Goal: Task Accomplishment & Management: Use online tool/utility

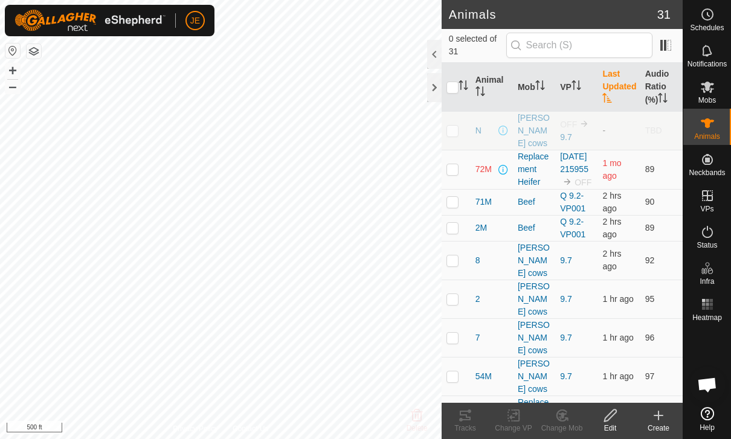
scroll to position [252, 0]
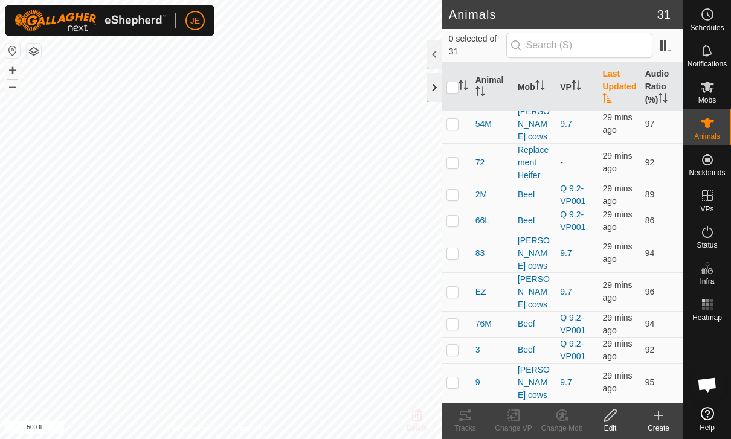
click at [429, 93] on div at bounding box center [434, 87] width 14 height 29
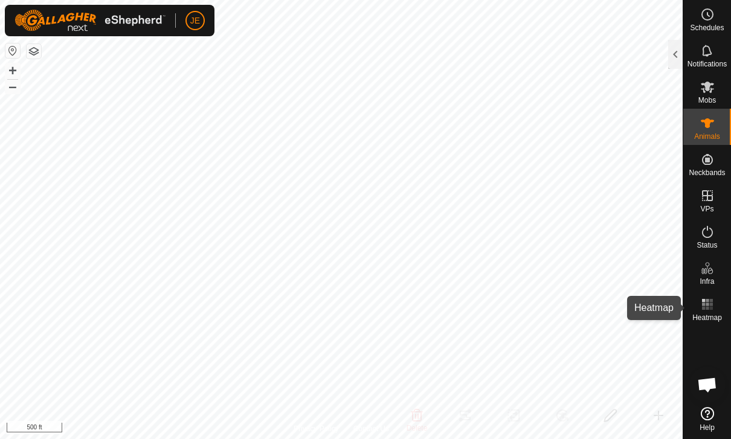
click at [712, 308] on rect at bounding box center [710, 308] width 3 height 3
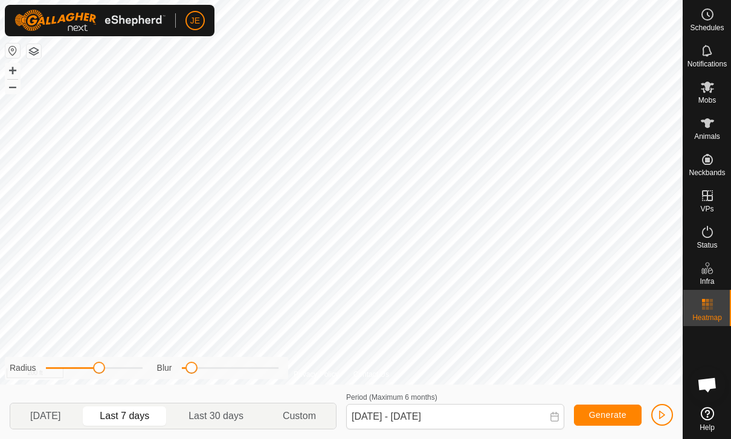
click at [554, 420] on icon at bounding box center [555, 417] width 10 height 10
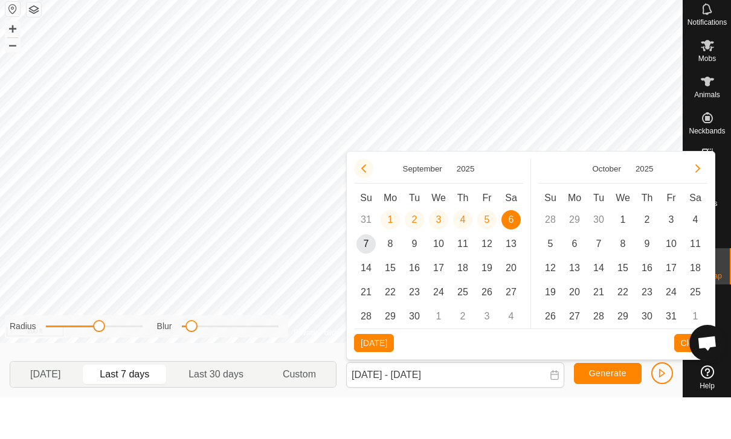
click at [367, 205] on icon "Previous Month" at bounding box center [364, 210] width 10 height 10
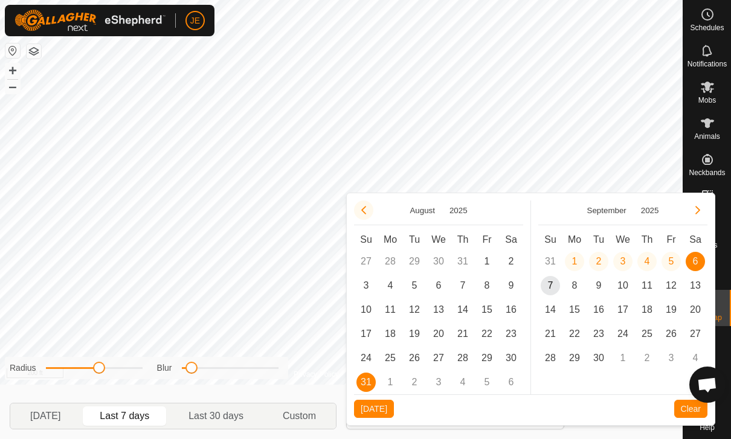
click at [368, 208] on button "Previous Month" at bounding box center [363, 210] width 19 height 19
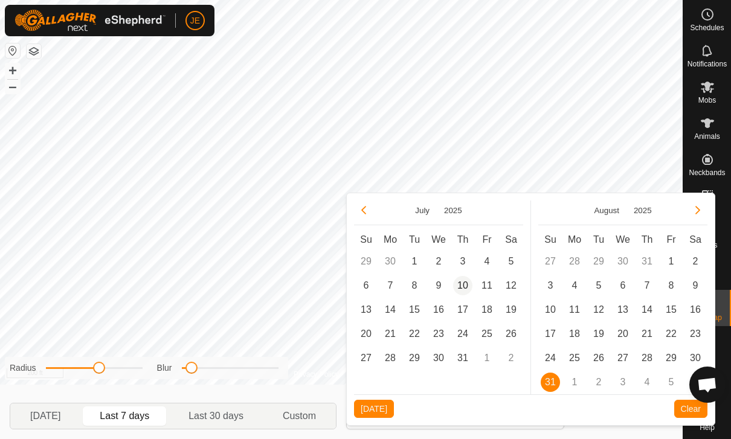
click at [469, 281] on span "10" at bounding box center [462, 285] width 19 height 19
click at [466, 359] on span "31" at bounding box center [462, 358] width 19 height 19
type input "[DATE] - [DATE]"
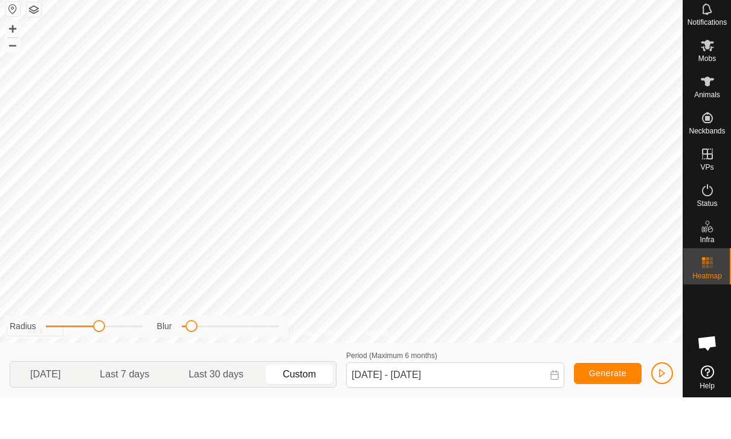
click at [662, 410] on span "button" at bounding box center [662, 415] width 10 height 10
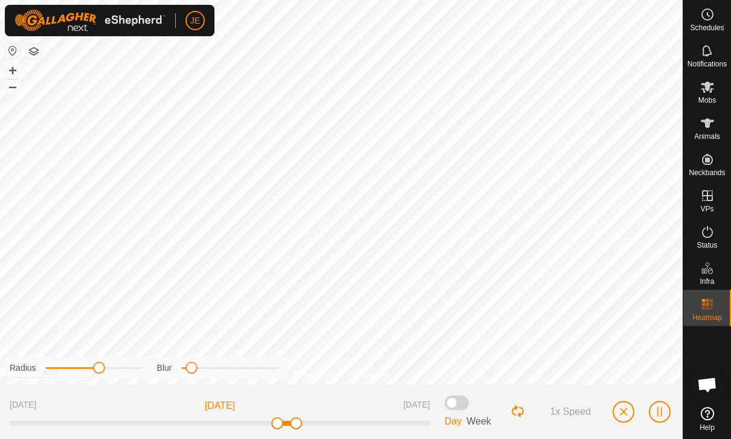
click at [661, 409] on span "button" at bounding box center [660, 412] width 10 height 10
click at [658, 411] on span "button" at bounding box center [660, 412] width 10 height 10
click at [664, 402] on button "button" at bounding box center [660, 412] width 22 height 22
click at [662, 411] on span "button" at bounding box center [660, 412] width 10 height 10
click at [665, 415] on button "button" at bounding box center [660, 412] width 22 height 22
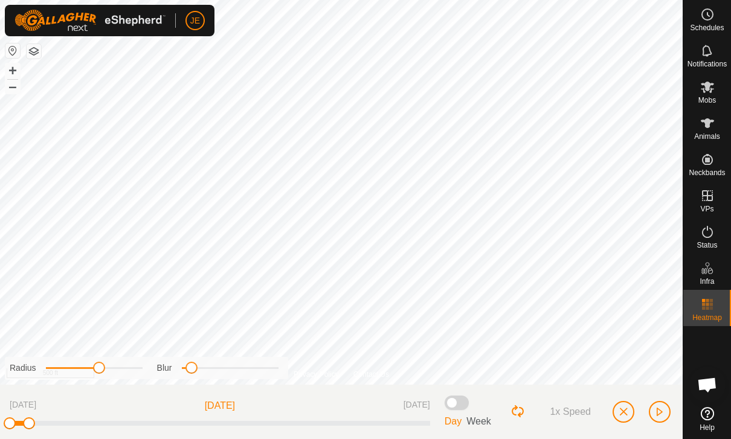
click at [661, 411] on span "button" at bounding box center [660, 412] width 10 height 10
click at [622, 412] on span "button" at bounding box center [623, 412] width 10 height 10
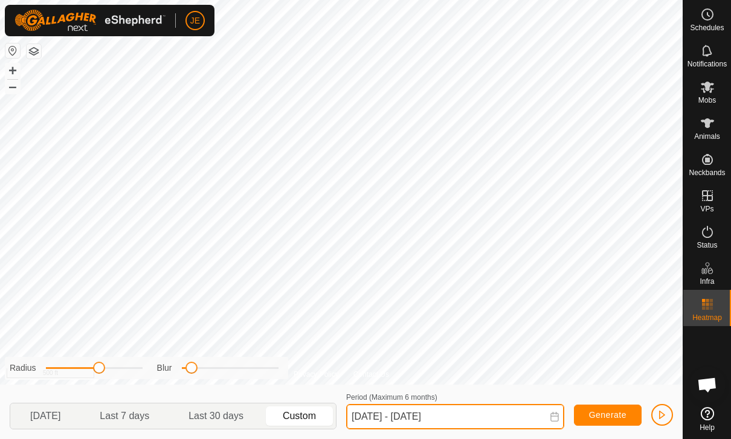
click at [470, 414] on input "[DATE] - [DATE]" at bounding box center [455, 416] width 218 height 25
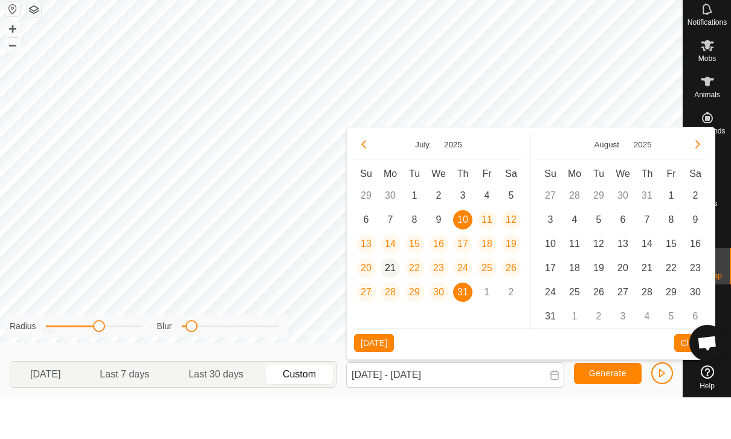
click at [389, 300] on span "21" at bounding box center [390, 309] width 19 height 19
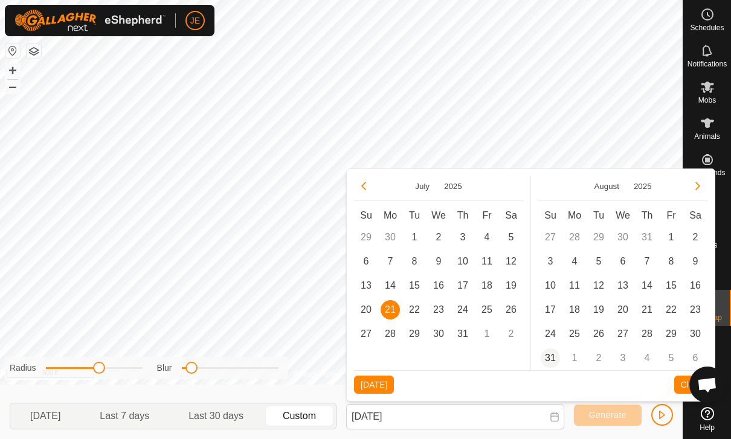
click at [550, 358] on span "31" at bounding box center [550, 358] width 19 height 19
type input "[DATE] - [DATE]"
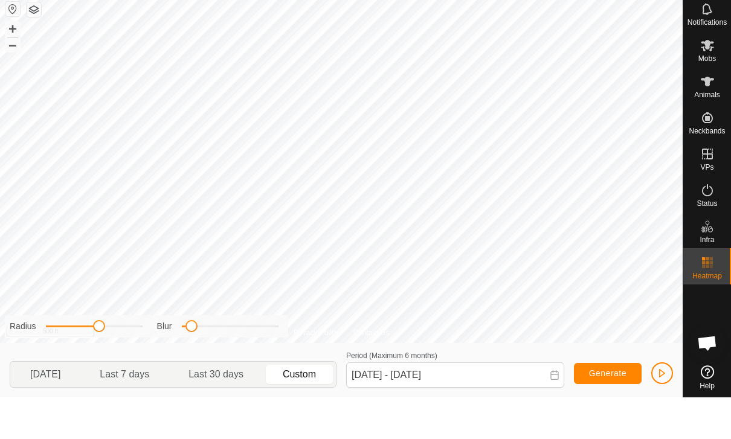
click at [661, 410] on span "button" at bounding box center [662, 415] width 10 height 10
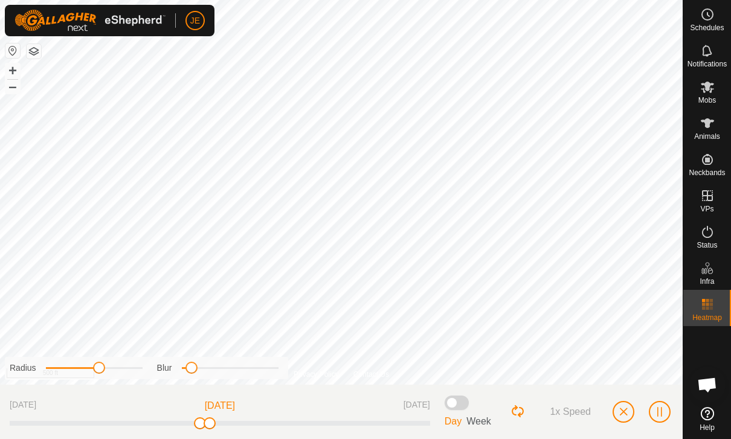
click at [662, 408] on span "button" at bounding box center [660, 412] width 10 height 10
click at [140, 417] on div "[DATE] [DATE] [DATE]" at bounding box center [220, 411] width 420 height 35
click at [144, 422] on div at bounding box center [220, 423] width 420 height 5
click at [664, 414] on button "button" at bounding box center [660, 412] width 22 height 22
click at [658, 412] on span "button" at bounding box center [660, 412] width 10 height 10
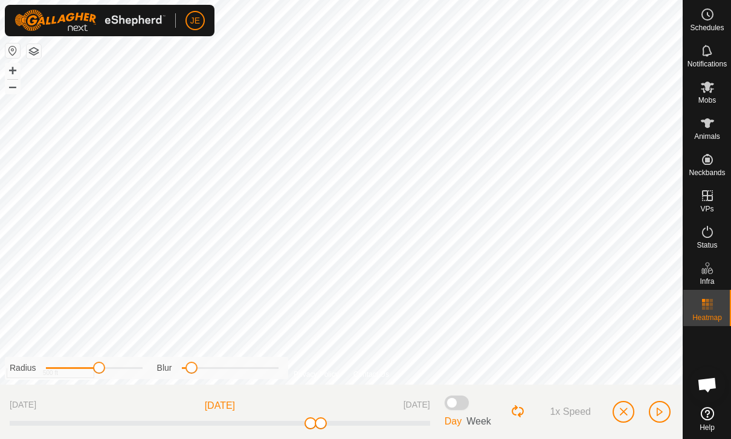
click at [665, 411] on button "button" at bounding box center [660, 412] width 22 height 22
click at [628, 411] on button "button" at bounding box center [623, 412] width 22 height 22
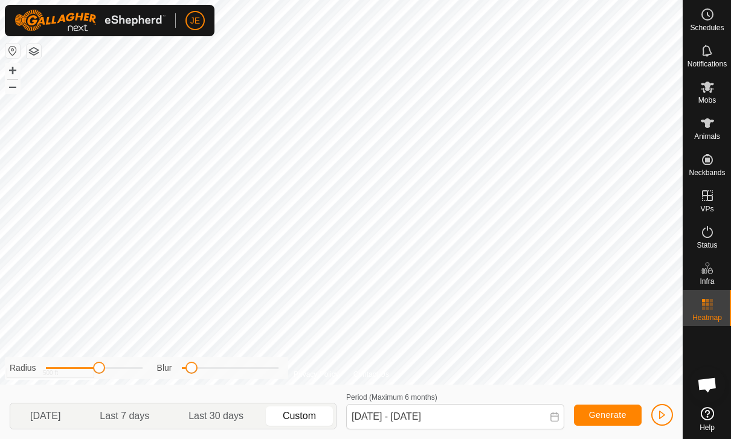
click at [628, 411] on button "Generate" at bounding box center [608, 415] width 68 height 21
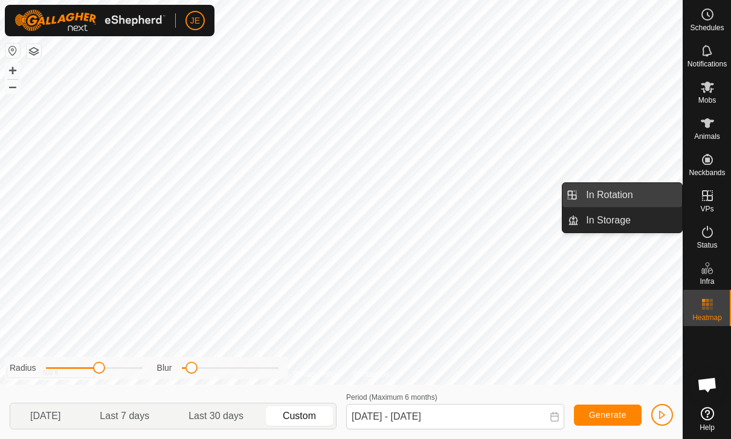
click at [643, 199] on link "In Rotation" at bounding box center [630, 195] width 103 height 24
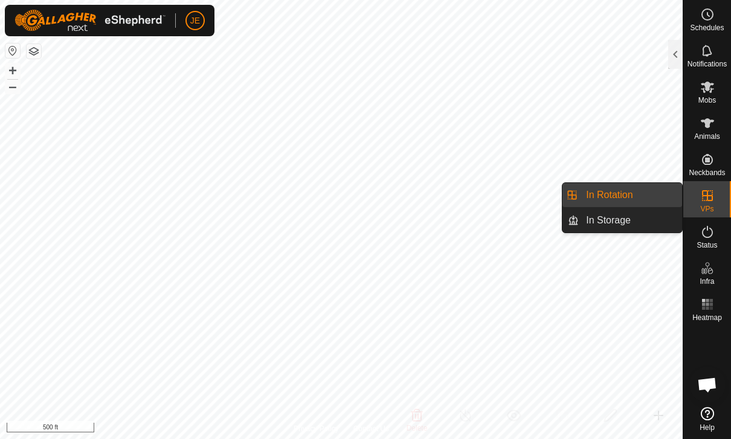
click at [644, 198] on link "In Rotation" at bounding box center [630, 195] width 103 height 24
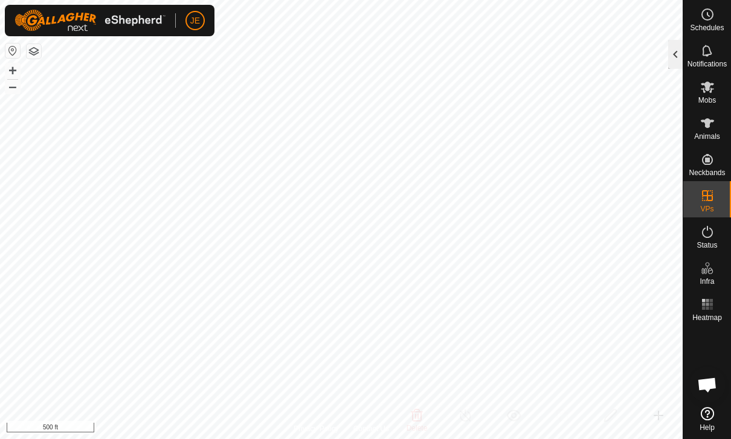
click at [675, 45] on div at bounding box center [675, 54] width 14 height 29
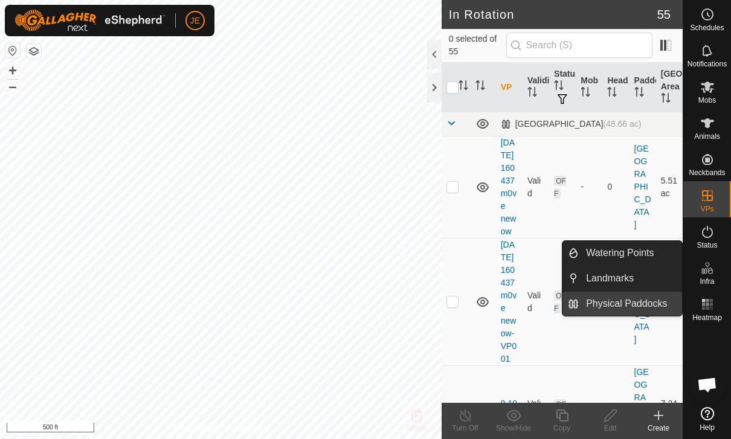
click at [657, 304] on span "Physical Paddocks" at bounding box center [626, 304] width 81 height 14
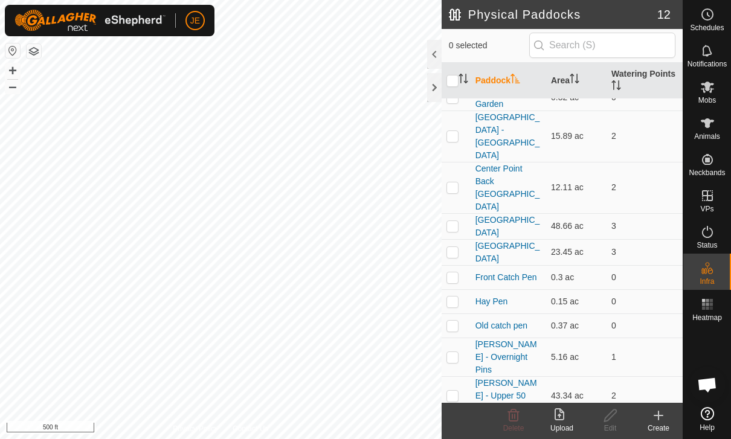
scroll to position [13, 0]
click at [557, 420] on icon at bounding box center [559, 414] width 10 height 12
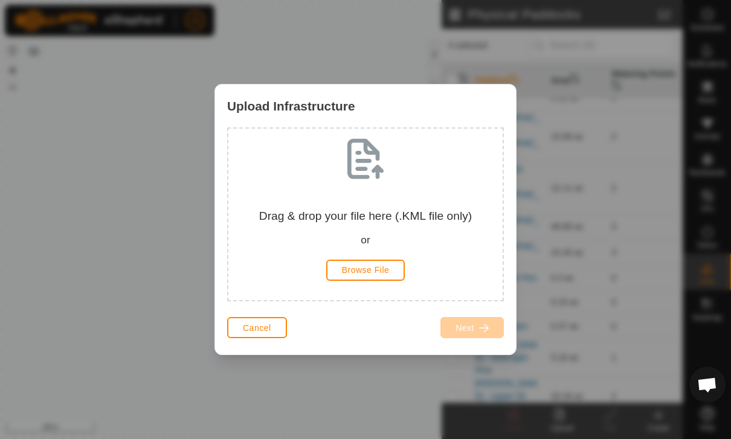
click at [396, 275] on button "Browse File" at bounding box center [365, 270] width 79 height 21
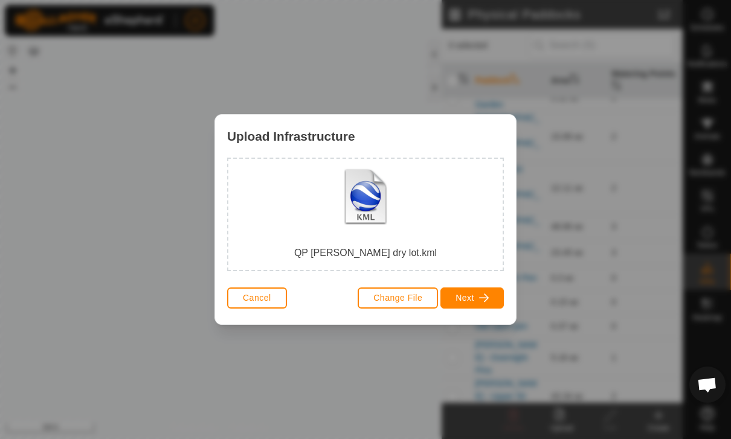
click at [483, 295] on span "button" at bounding box center [484, 298] width 10 height 10
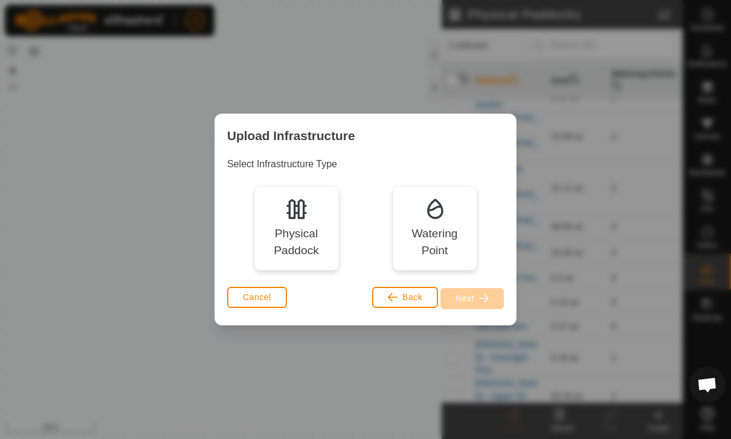
click at [305, 235] on div "Physical Paddock" at bounding box center [296, 242] width 67 height 35
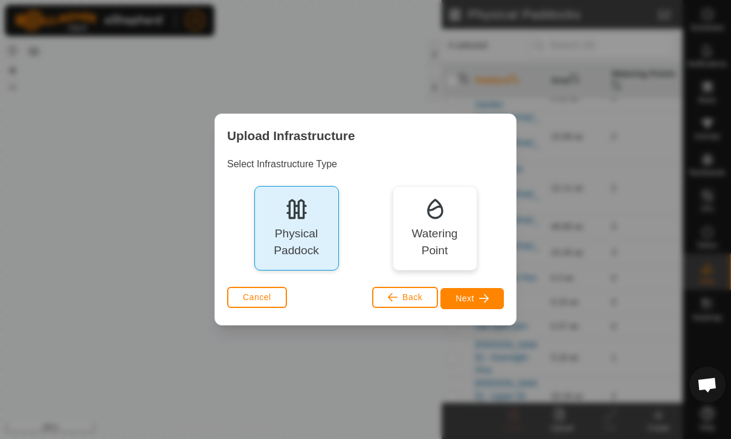
click at [484, 297] on span "button" at bounding box center [484, 299] width 10 height 10
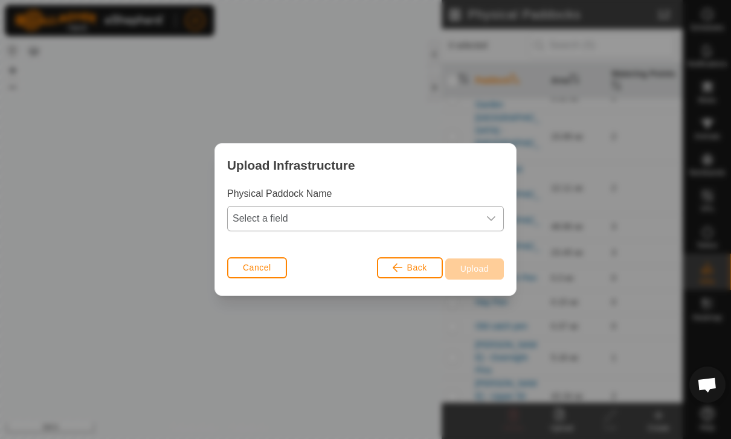
click at [477, 210] on span "Select a field" at bounding box center [353, 219] width 251 height 24
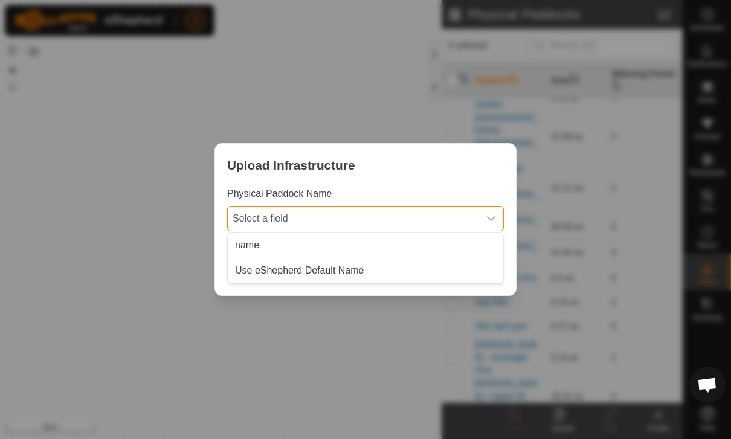
click at [434, 222] on span "Select a field" at bounding box center [353, 219] width 251 height 24
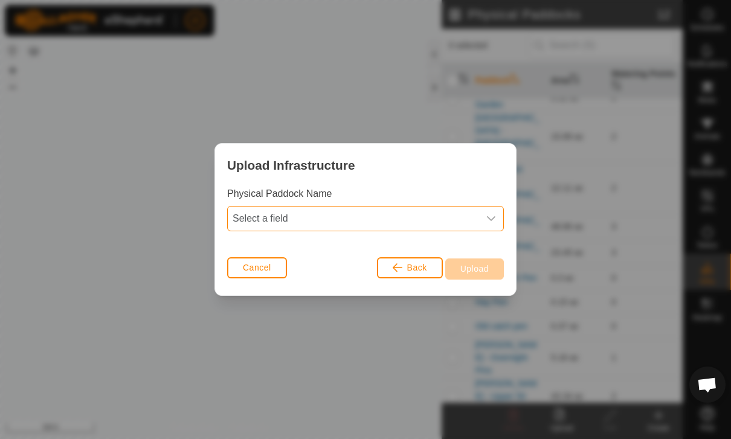
click at [464, 221] on span "Select a field" at bounding box center [353, 219] width 251 height 24
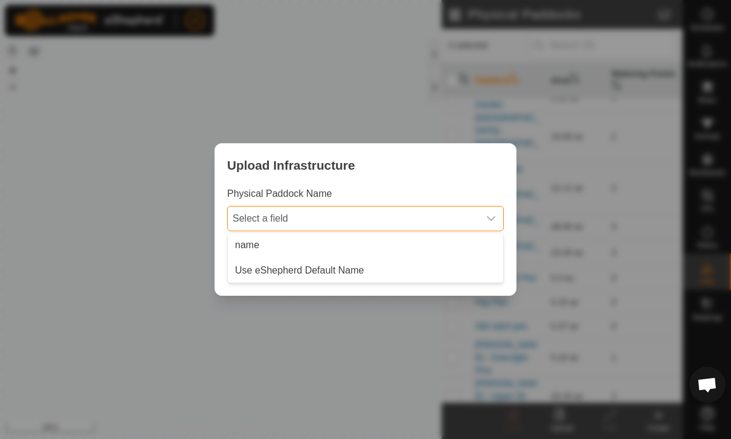
click at [304, 219] on span "Select a field" at bounding box center [353, 219] width 251 height 24
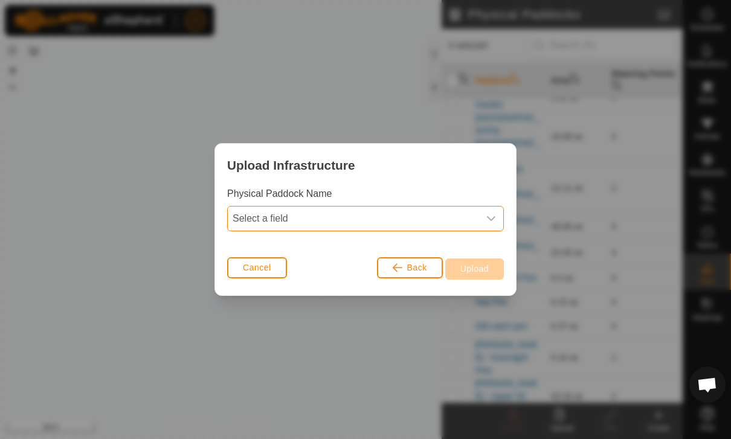
click at [325, 225] on span "Select a field" at bounding box center [353, 219] width 251 height 24
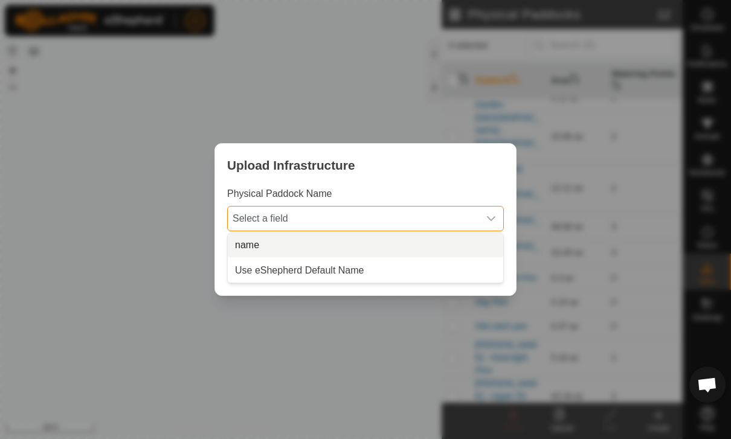
click at [291, 251] on li "name" at bounding box center [365, 245] width 275 height 24
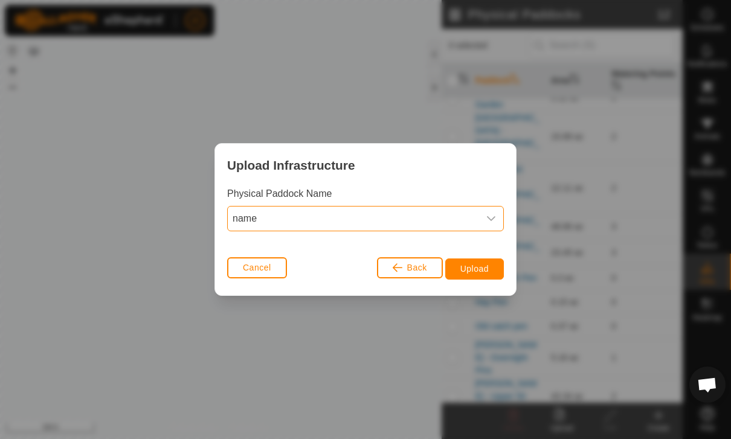
click at [425, 214] on span "name" at bounding box center [353, 219] width 251 height 24
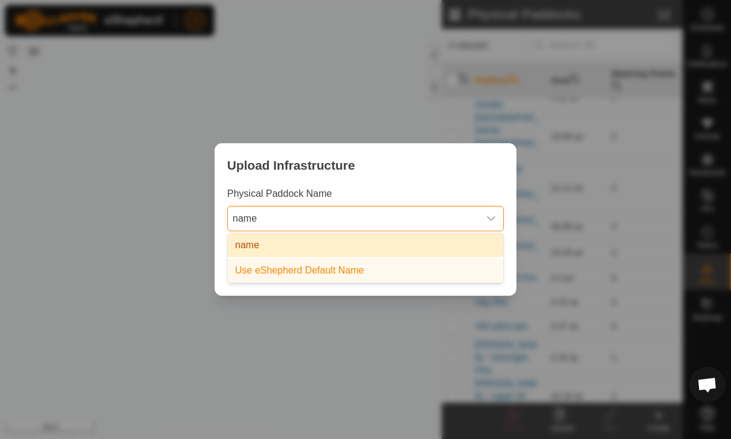
click at [419, 214] on span "name" at bounding box center [353, 219] width 251 height 24
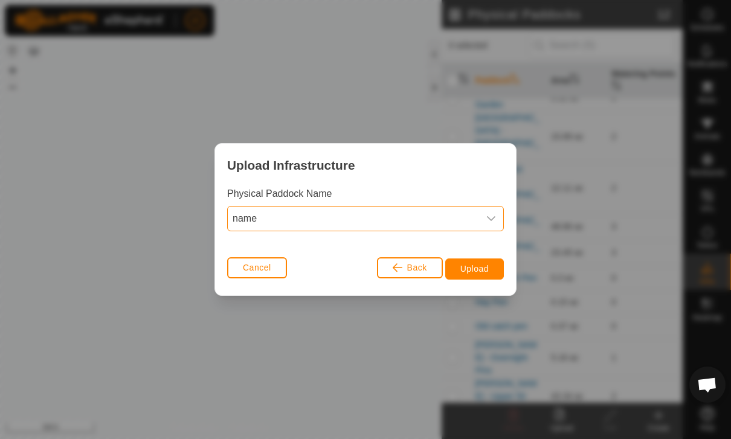
click at [484, 269] on span "Upload" at bounding box center [474, 269] width 28 height 10
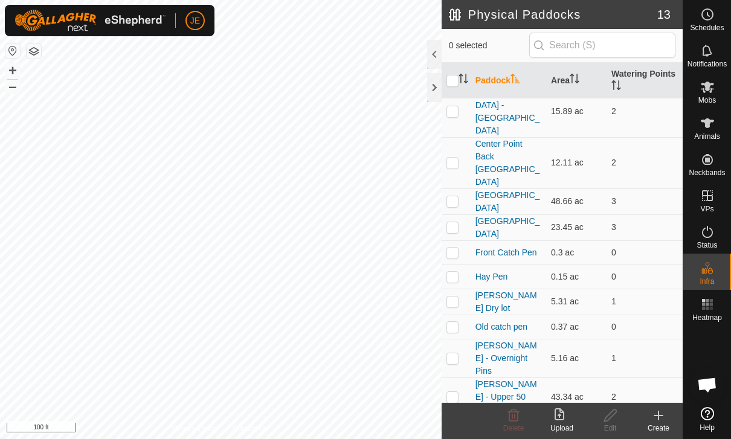
scroll to position [37, 0]
click at [455, 298] on p-checkbox at bounding box center [452, 303] width 12 height 10
click at [463, 290] on td at bounding box center [456, 303] width 29 height 26
checkbox input "false"
click at [455, 323] on p-checkbox at bounding box center [452, 328] width 12 height 10
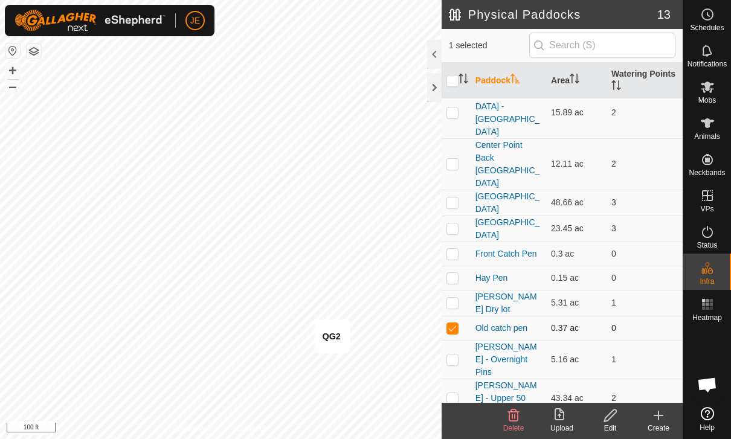
click at [456, 323] on p-checkbox at bounding box center [452, 328] width 12 height 10
checkbox input "false"
click at [455, 355] on p-checkbox at bounding box center [452, 360] width 12 height 10
click at [513, 420] on icon at bounding box center [513, 415] width 14 height 14
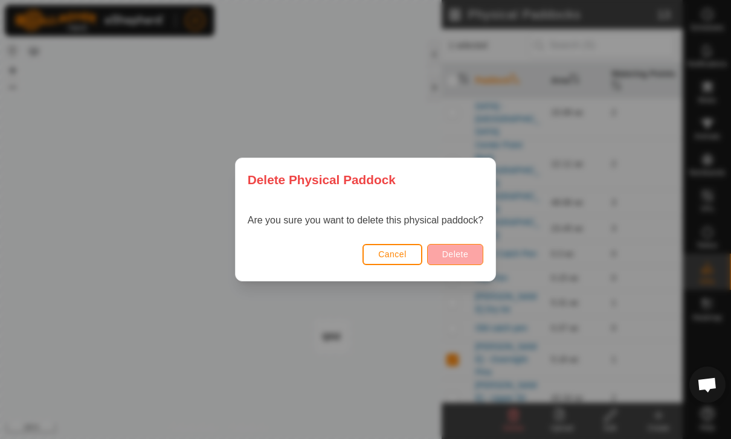
click at [460, 254] on span "Delete" at bounding box center [455, 254] width 26 height 10
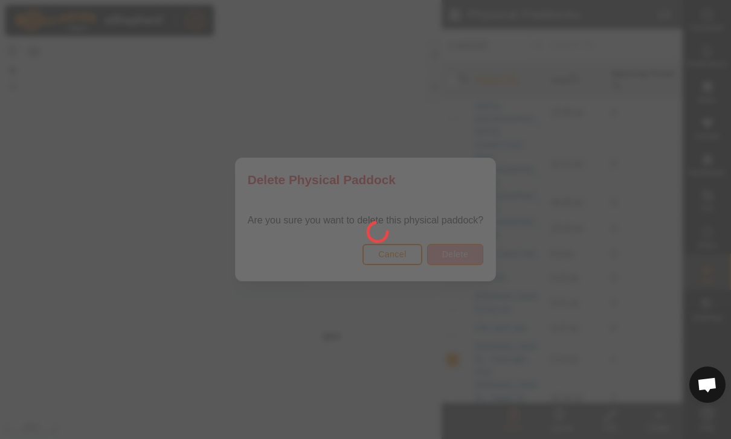
checkbox input "false"
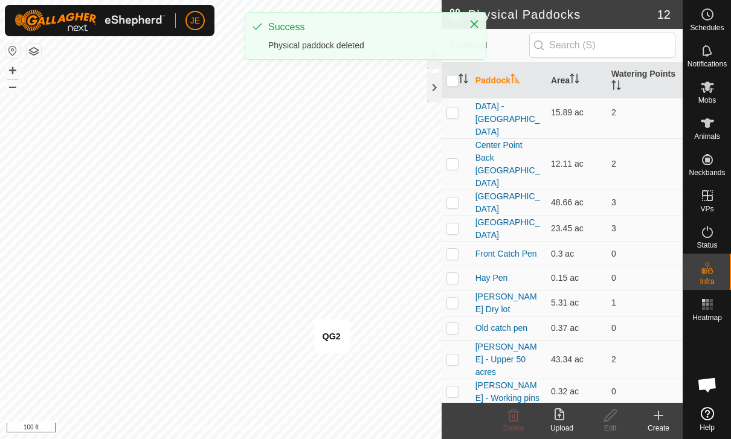
scroll to position [11, 0]
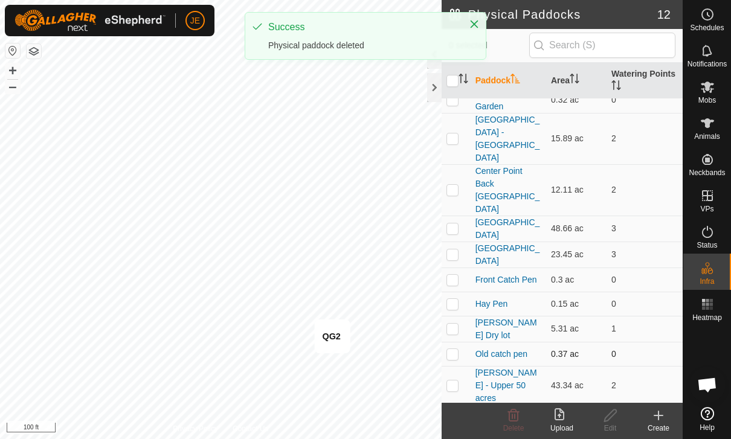
click at [469, 342] on td at bounding box center [456, 354] width 29 height 24
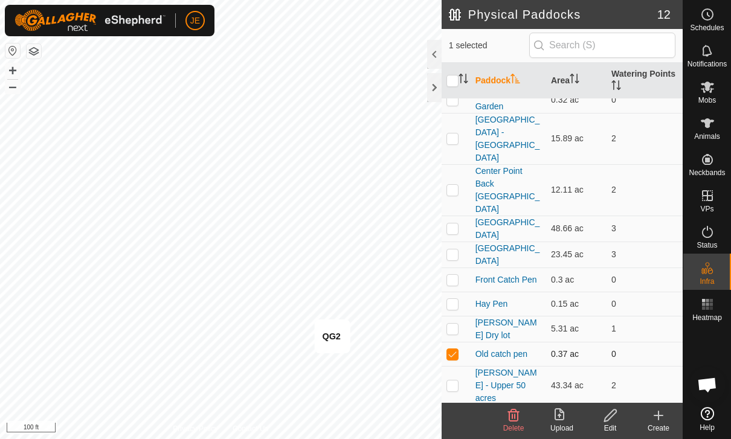
click at [458, 342] on td at bounding box center [456, 354] width 29 height 24
checkbox input "false"
click at [454, 381] on p-checkbox at bounding box center [452, 386] width 12 height 10
click at [458, 381] on p-checkbox at bounding box center [452, 386] width 12 height 10
checkbox input "false"
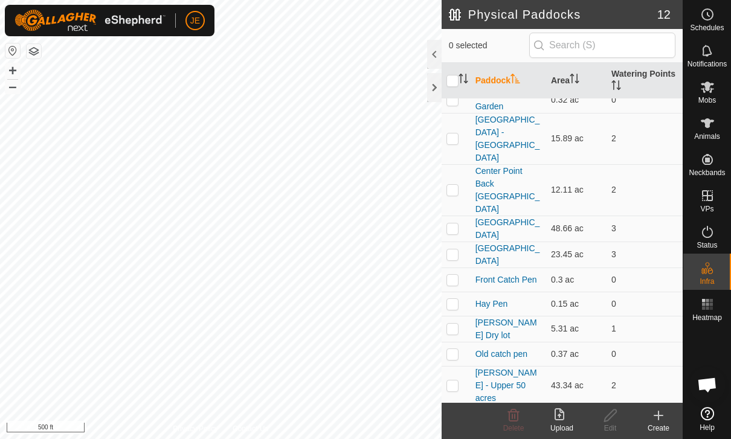
click at [454, 413] on p-checkbox at bounding box center [452, 418] width 12 height 10
click at [457, 413] on p-checkbox at bounding box center [452, 418] width 12 height 10
checkbox input "false"
click at [456, 438] on p-checkbox at bounding box center [452, 443] width 12 height 10
click at [448, 438] on p-checkbox at bounding box center [452, 443] width 12 height 10
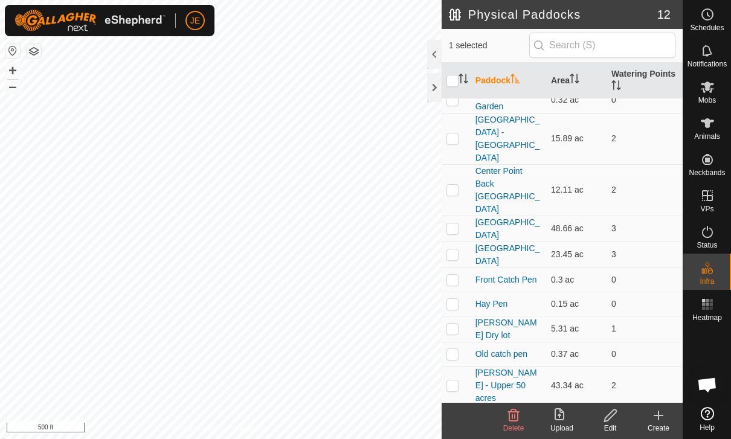
checkbox input "false"
click at [459, 342] on td at bounding box center [456, 354] width 29 height 24
click at [454, 349] on p-checkbox at bounding box center [452, 354] width 12 height 10
checkbox input "false"
click at [454, 324] on p-checkbox at bounding box center [452, 329] width 12 height 10
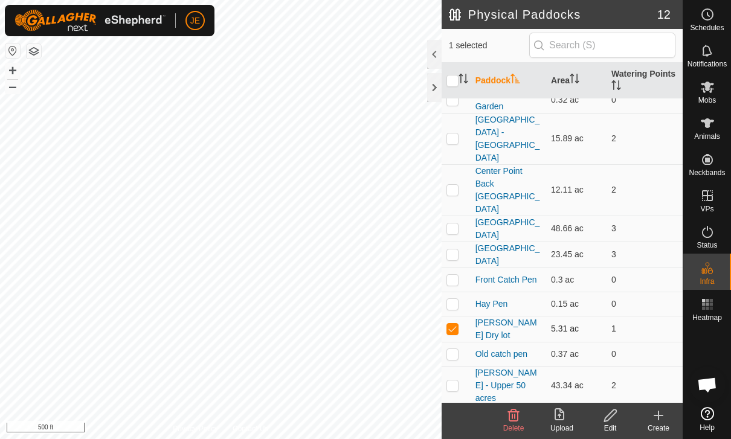
click at [458, 324] on p-checkbox at bounding box center [452, 329] width 12 height 10
checkbox input "false"
click at [458, 413] on p-checkbox at bounding box center [452, 418] width 12 height 10
click at [519, 416] on icon at bounding box center [513, 415] width 14 height 14
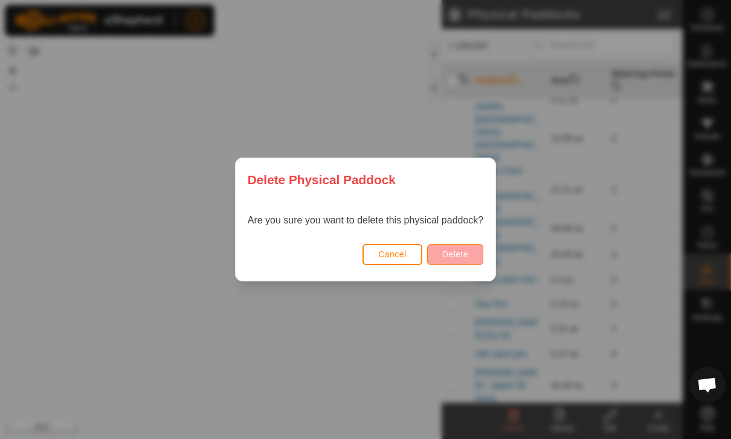
click at [465, 253] on span "Delete" at bounding box center [455, 254] width 26 height 10
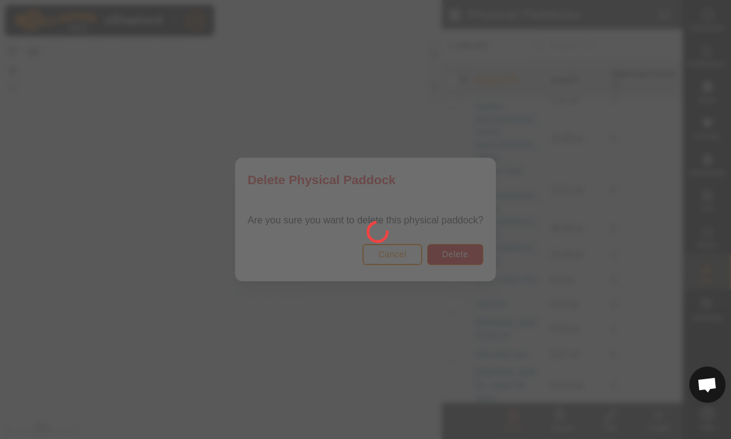
checkbox input "false"
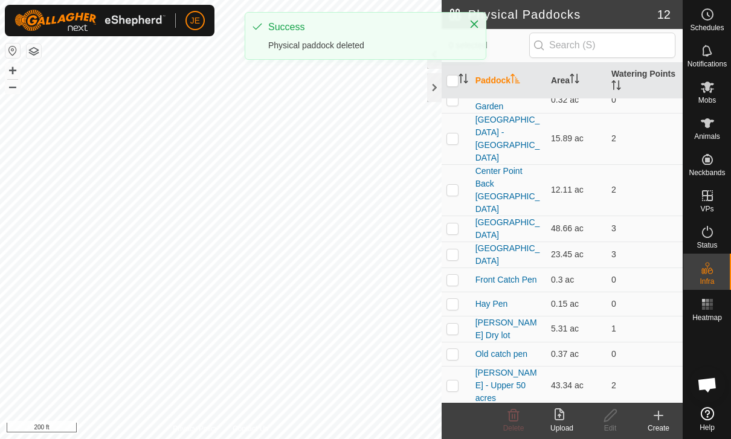
scroll to position [0, 0]
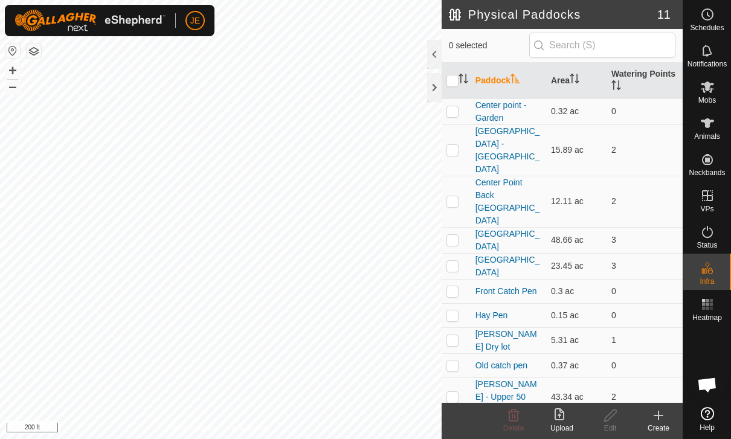
click at [565, 417] on icon at bounding box center [561, 415] width 14 height 14
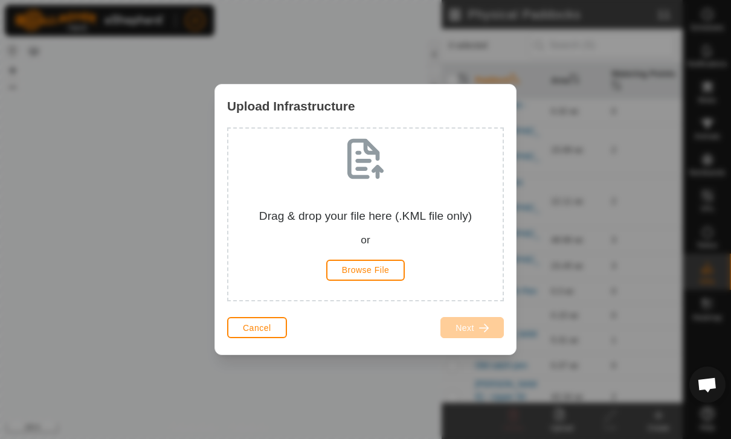
click at [387, 271] on span "Browse File" at bounding box center [366, 270] width 48 height 10
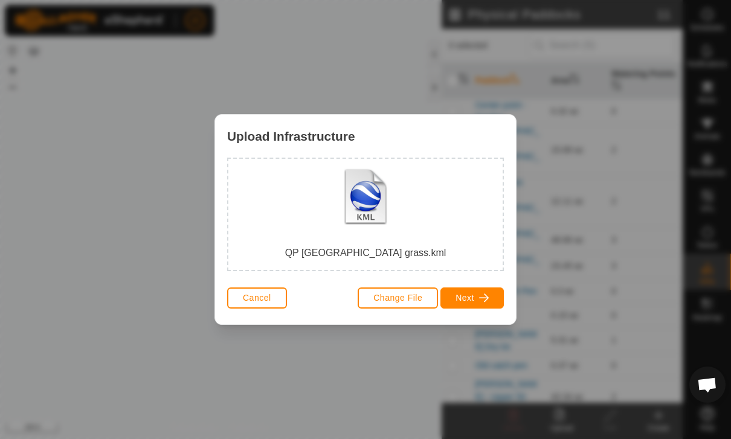
click at [484, 296] on span "button" at bounding box center [484, 298] width 10 height 10
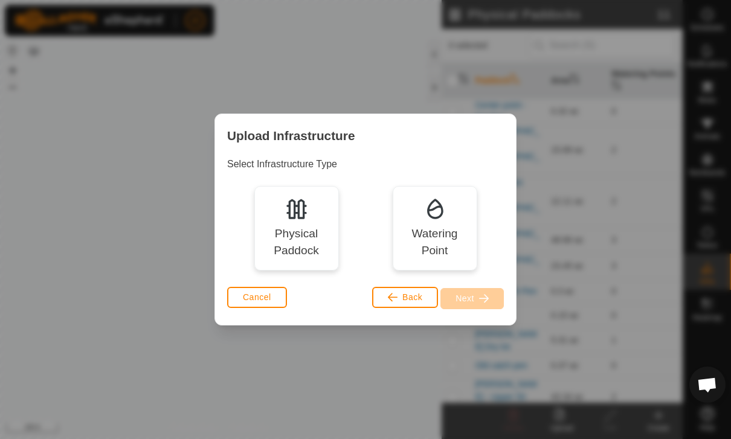
click at [301, 245] on div "Physical Paddock" at bounding box center [296, 242] width 67 height 35
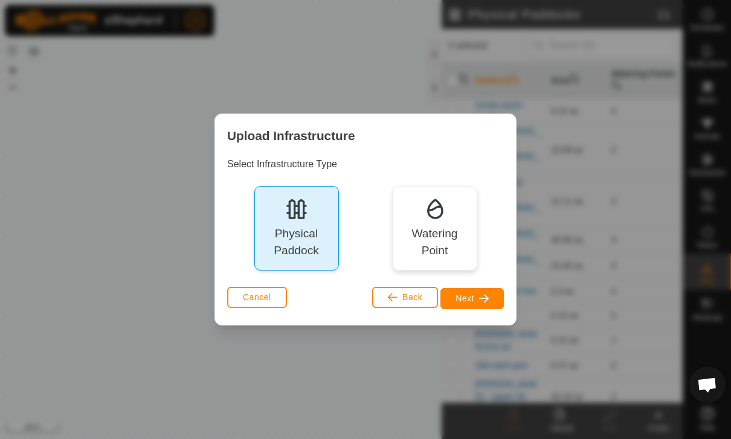
click at [485, 296] on span "button" at bounding box center [484, 299] width 10 height 10
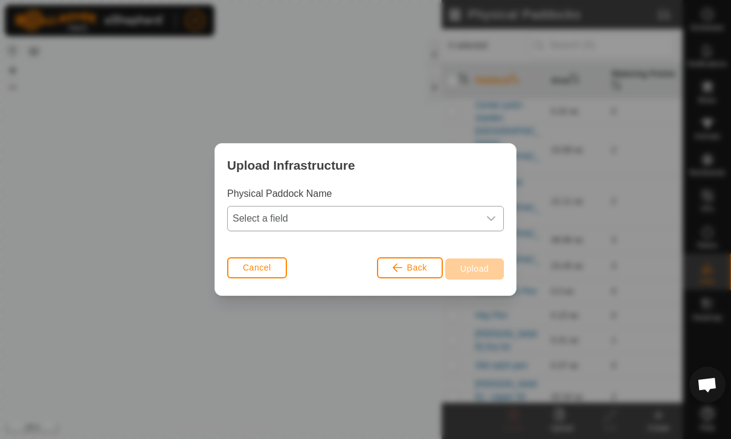
click at [462, 213] on span "Select a field" at bounding box center [353, 219] width 251 height 24
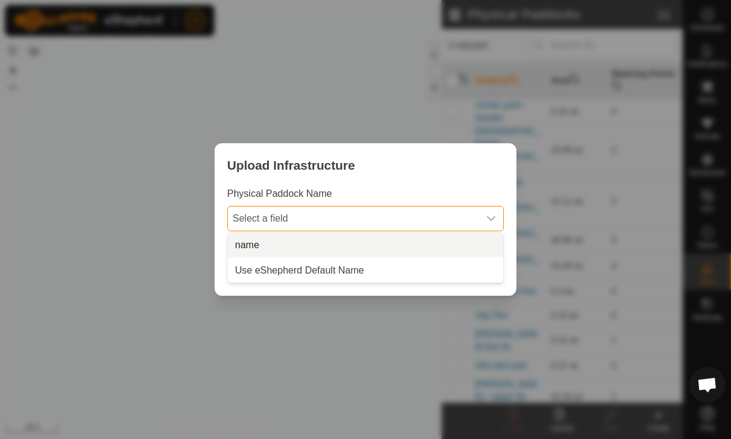
click at [261, 247] on li "name" at bounding box center [365, 245] width 275 height 24
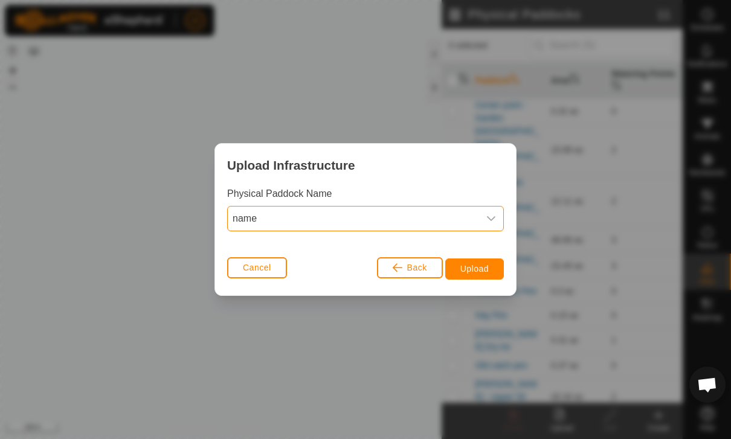
click at [487, 269] on span "Upload" at bounding box center [474, 269] width 28 height 10
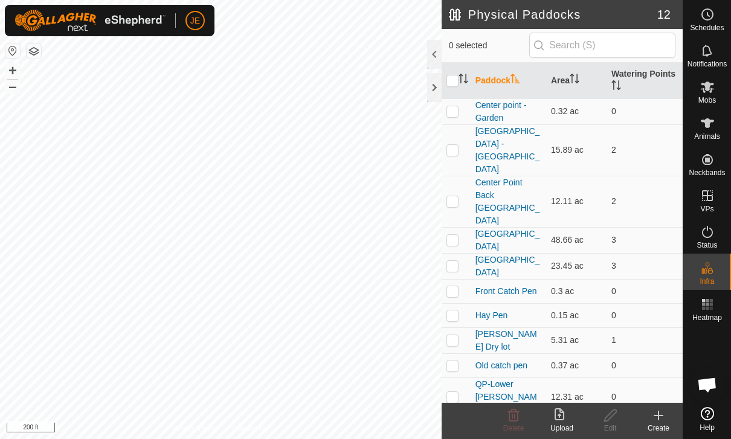
click at [573, 413] on upload-svg-icon at bounding box center [562, 415] width 48 height 14
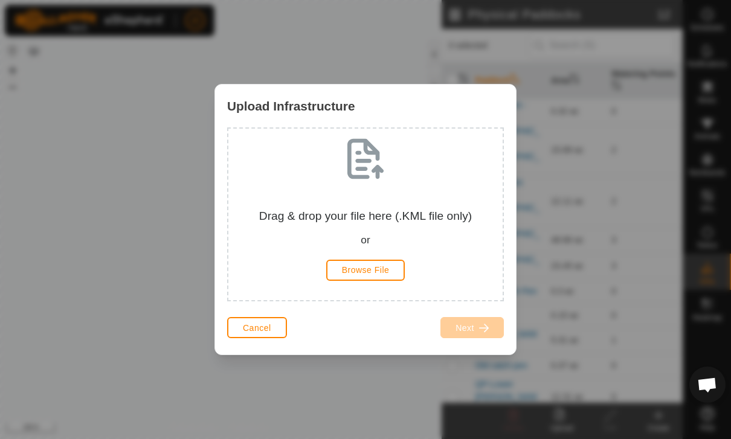
click at [390, 267] on button "Browse File" at bounding box center [365, 270] width 79 height 21
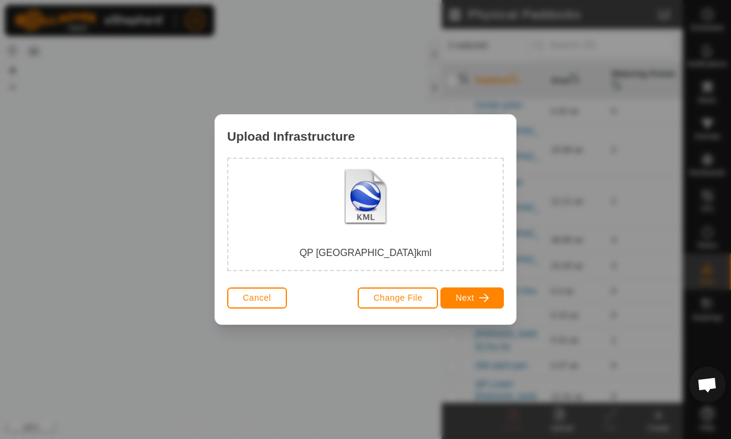
click at [488, 295] on span "button" at bounding box center [484, 298] width 10 height 10
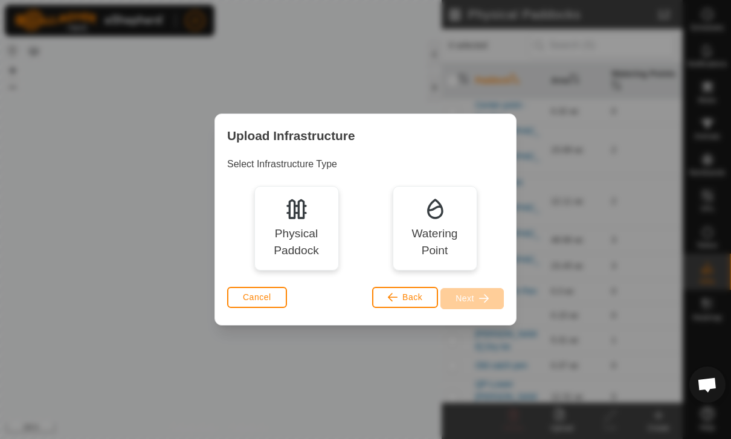
click at [304, 244] on div "Physical Paddock" at bounding box center [296, 242] width 67 height 35
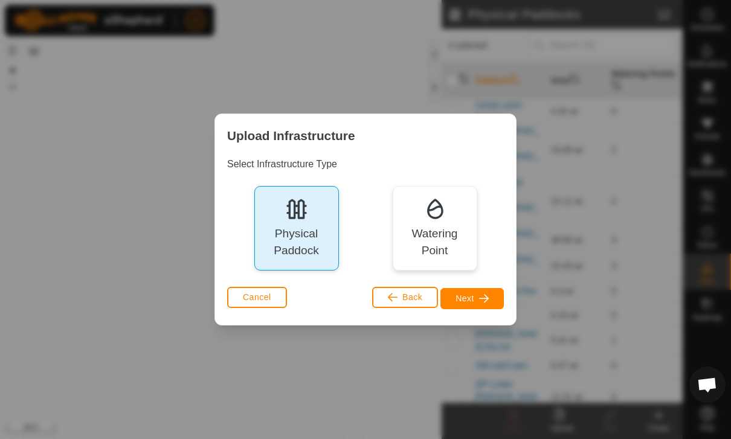
click at [484, 303] on button "Next" at bounding box center [471, 298] width 63 height 21
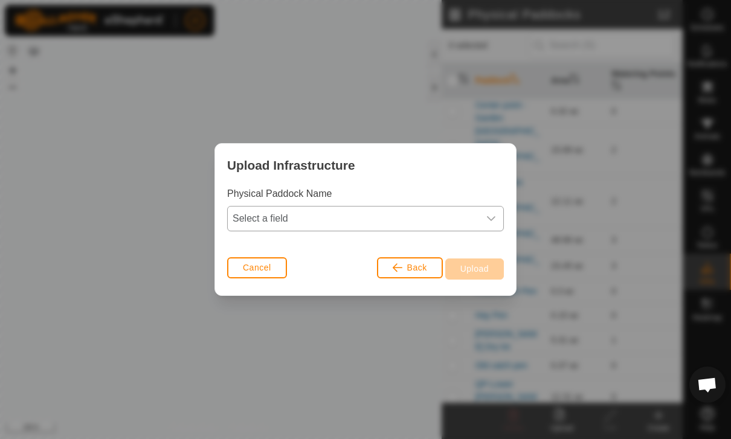
click at [473, 221] on span "Select a field" at bounding box center [353, 219] width 251 height 24
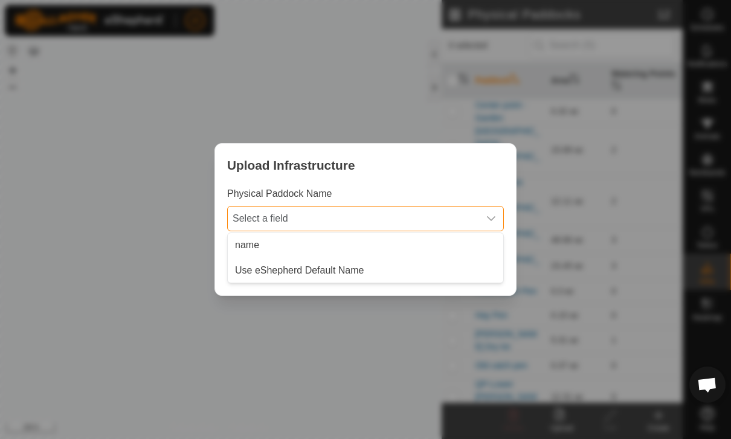
click at [344, 263] on li "Use eShepherd Default Name" at bounding box center [365, 271] width 275 height 24
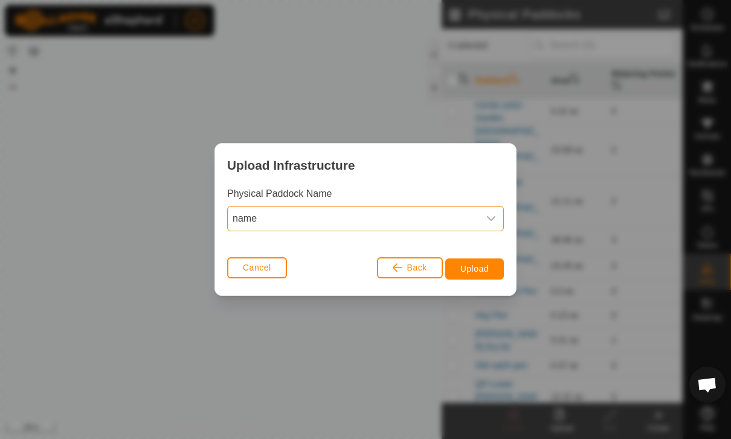
click at [370, 218] on span "name" at bounding box center [353, 219] width 251 height 24
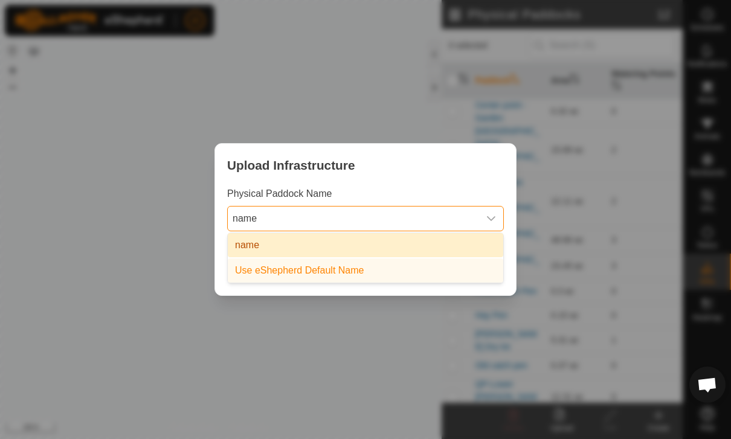
click at [318, 251] on li "name" at bounding box center [365, 245] width 275 height 24
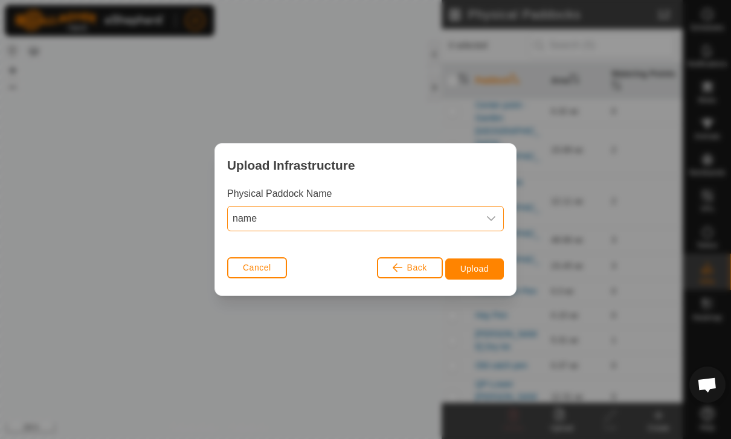
click at [488, 268] on span "Upload" at bounding box center [474, 269] width 28 height 10
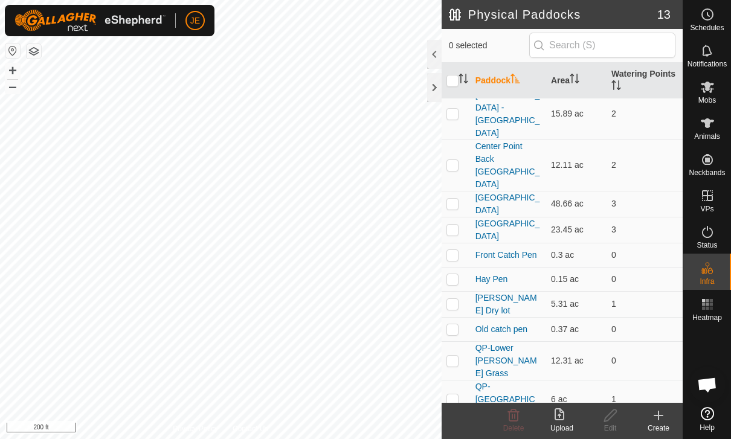
scroll to position [36, 0]
click at [457, 356] on p-checkbox at bounding box center [452, 361] width 12 height 10
click at [458, 356] on p-checkbox at bounding box center [452, 361] width 12 height 10
checkbox input "false"
click at [454, 395] on p-checkbox at bounding box center [452, 400] width 12 height 10
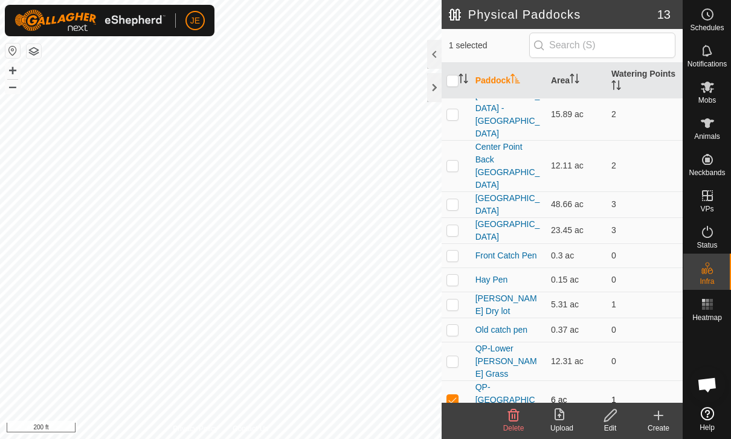
click at [454, 395] on p-checkbox at bounding box center [452, 400] width 12 height 10
checkbox input "false"
click at [458, 318] on td at bounding box center [456, 330] width 29 height 24
click at [456, 325] on p-checkbox at bounding box center [452, 330] width 12 height 10
checkbox input "false"
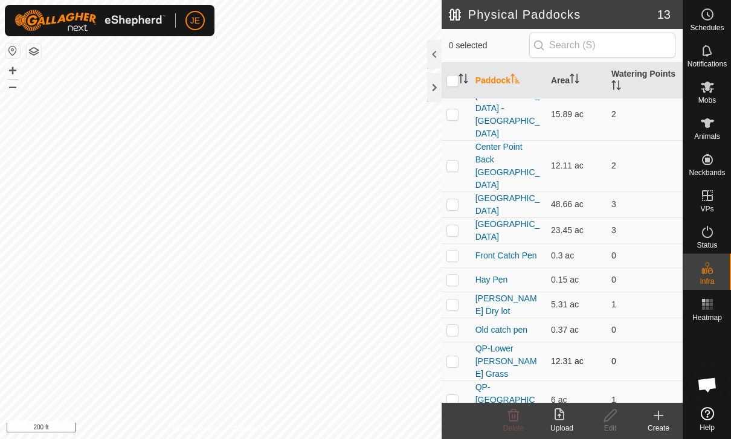
click at [460, 342] on td at bounding box center [456, 361] width 29 height 39
click at [457, 356] on p-checkbox at bounding box center [452, 361] width 12 height 10
checkbox input "false"
click at [460, 381] on td at bounding box center [456, 400] width 29 height 39
click at [458, 381] on td at bounding box center [456, 400] width 29 height 39
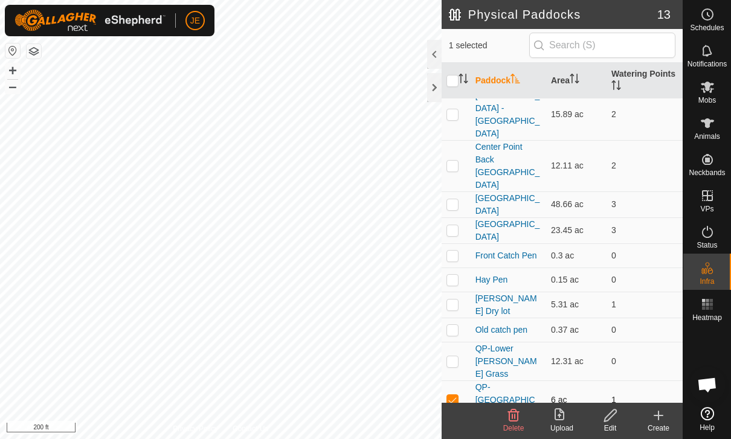
checkbox input "false"
click at [503, 344] on link "QP-Lower [PERSON_NAME] Grass" at bounding box center [506, 361] width 62 height 35
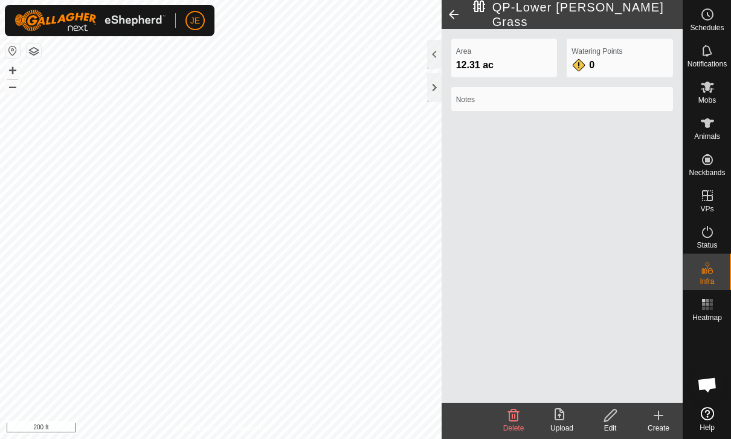
click at [449, 16] on span at bounding box center [454, 14] width 24 height 29
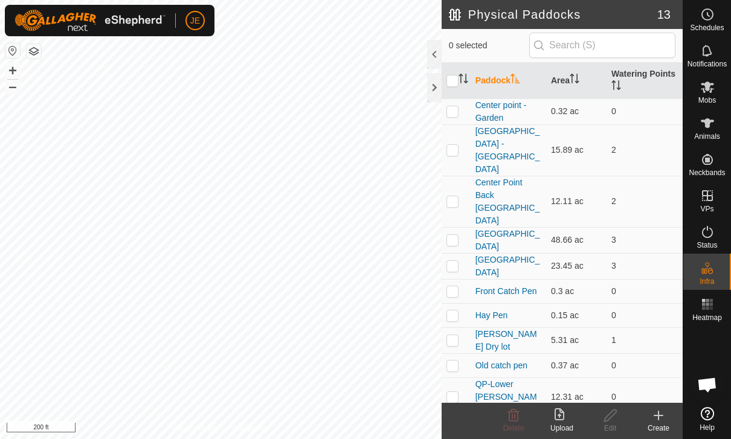
click at [560, 420] on icon at bounding box center [559, 414] width 10 height 12
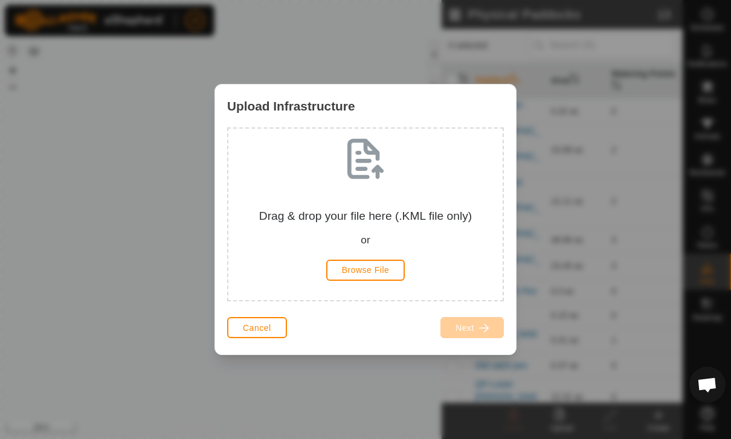
click at [392, 273] on button "Browse File" at bounding box center [365, 270] width 79 height 21
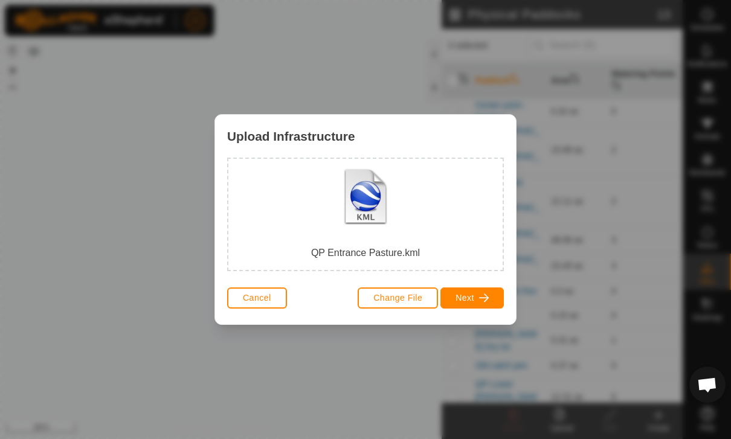
click at [485, 294] on span "button" at bounding box center [484, 298] width 10 height 10
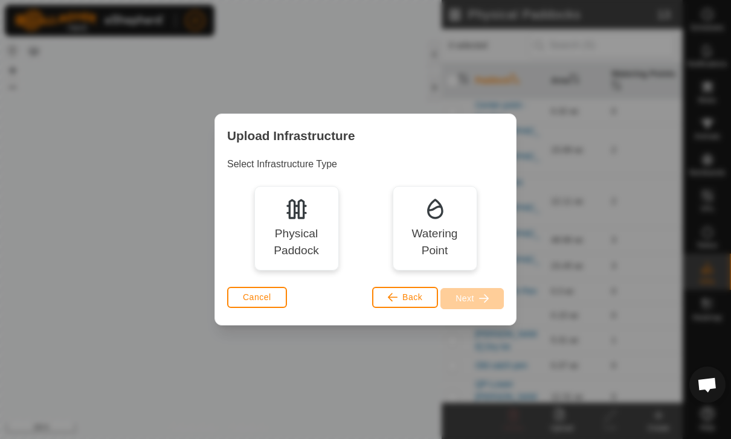
click at [301, 239] on div "Physical Paddock" at bounding box center [296, 242] width 67 height 35
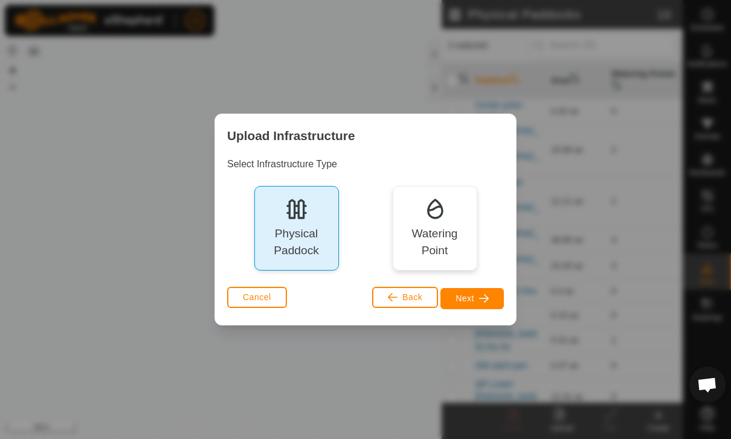
click at [495, 298] on button "Next" at bounding box center [471, 298] width 63 height 21
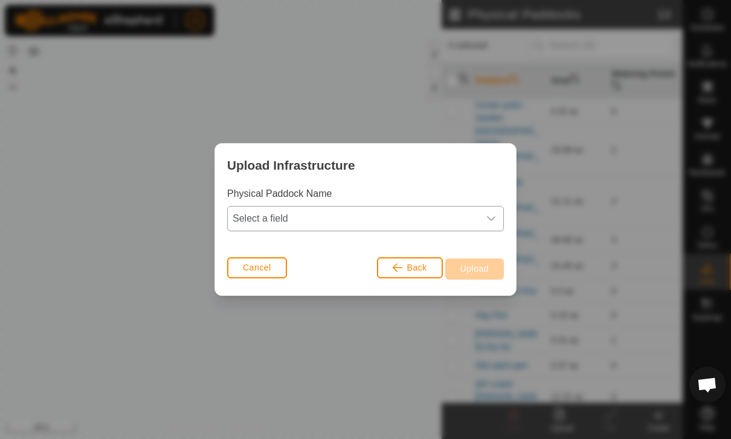
click at [489, 211] on div "dropdown trigger" at bounding box center [491, 219] width 24 height 24
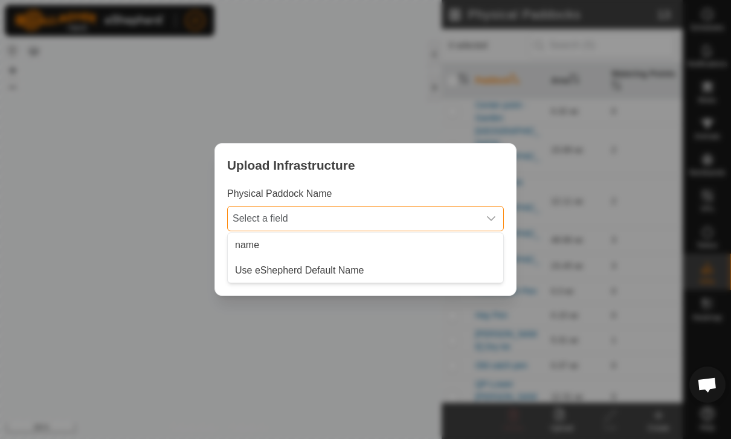
click at [344, 240] on li "name" at bounding box center [365, 245] width 275 height 24
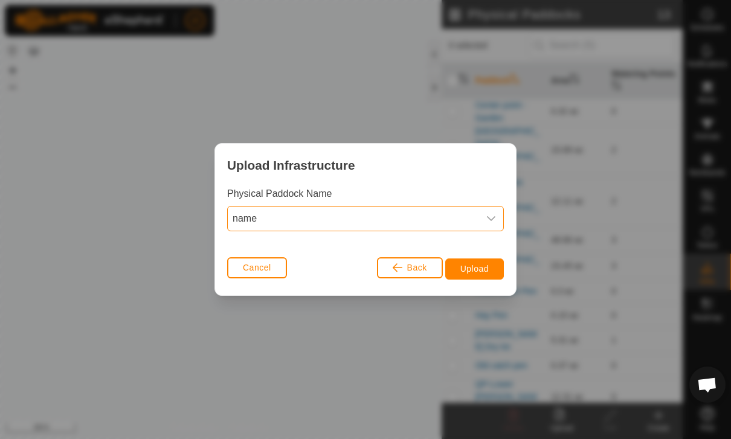
click at [484, 271] on span "Upload" at bounding box center [474, 269] width 28 height 10
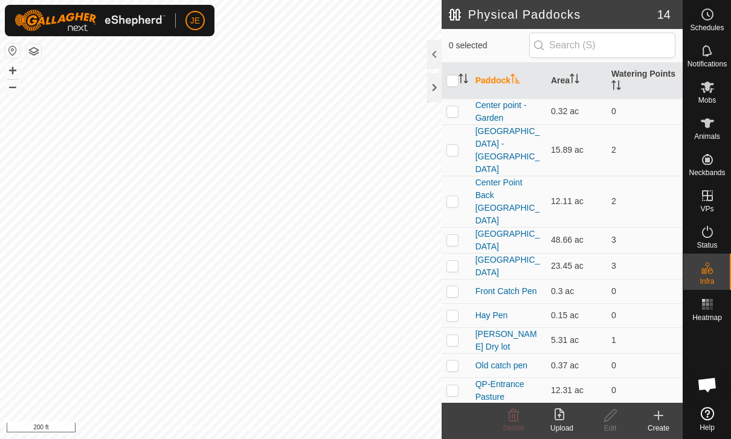
click at [562, 416] on icon at bounding box center [561, 415] width 14 height 14
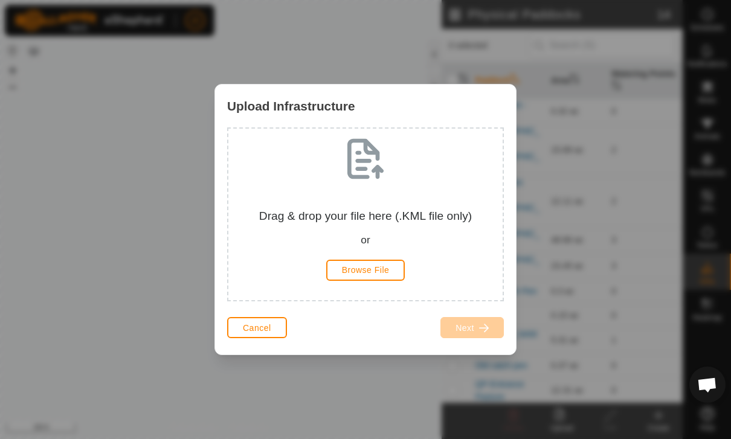
click at [400, 268] on button "Browse File" at bounding box center [365, 270] width 79 height 21
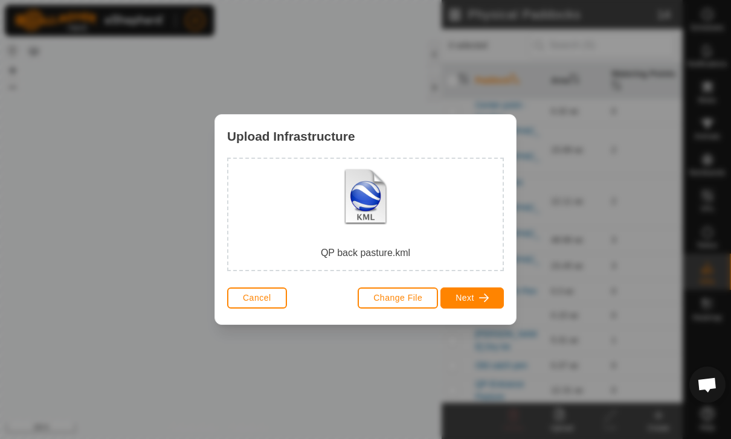
click at [489, 291] on button "Next" at bounding box center [471, 298] width 63 height 21
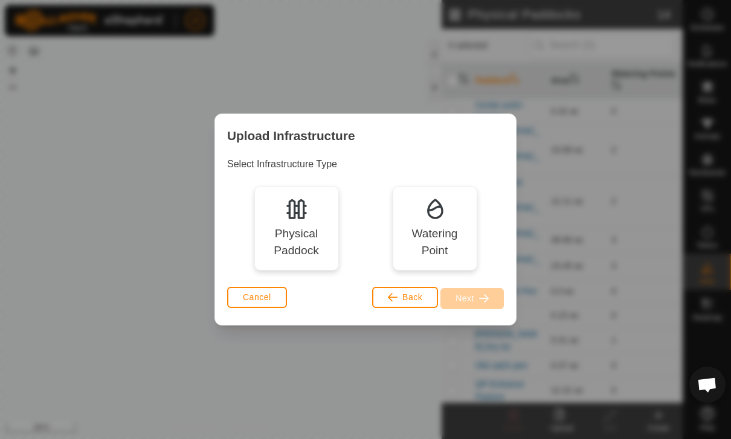
click at [311, 241] on div "Physical Paddock" at bounding box center [296, 242] width 67 height 35
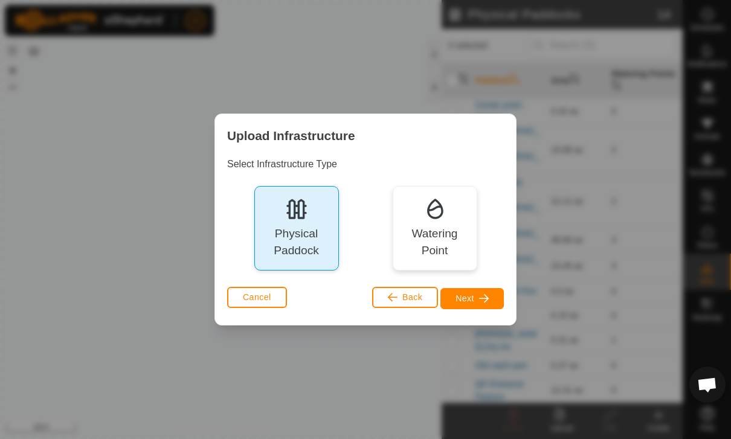
click at [484, 297] on span "button" at bounding box center [484, 299] width 10 height 10
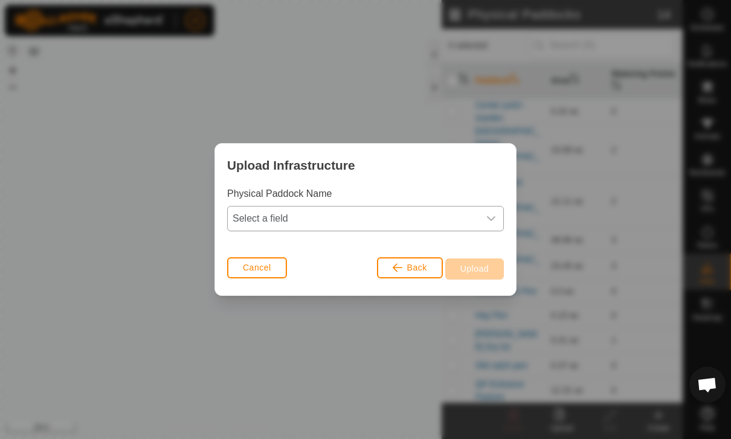
click at [466, 220] on span "Select a field" at bounding box center [353, 219] width 251 height 24
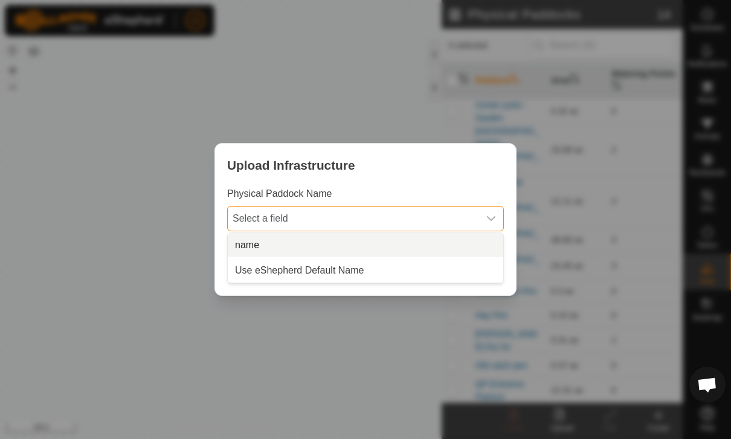
click at [392, 245] on li "name" at bounding box center [365, 245] width 275 height 24
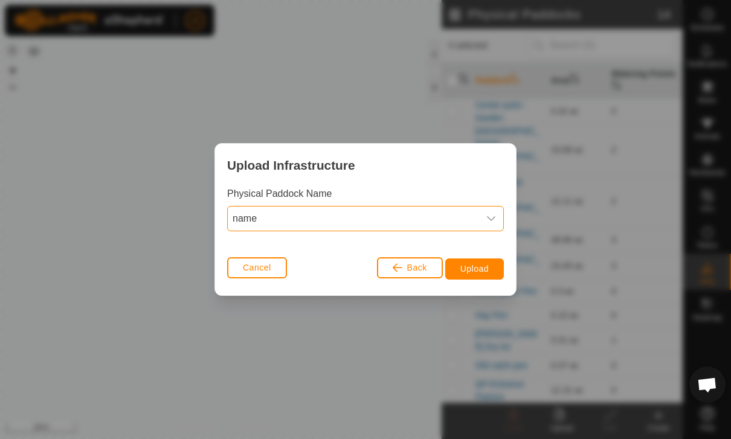
click at [482, 275] on button "Upload" at bounding box center [474, 269] width 59 height 21
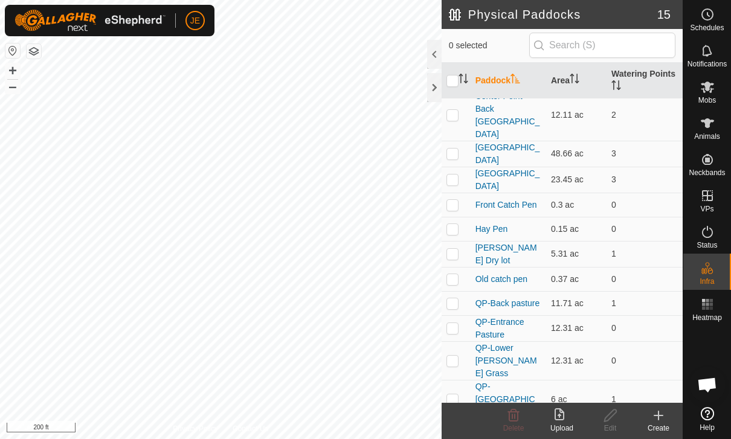
scroll to position [86, 0]
click at [457, 434] on p-checkbox at bounding box center [452, 439] width 12 height 10
click at [521, 413] on delete-svg-icon at bounding box center [513, 415] width 48 height 14
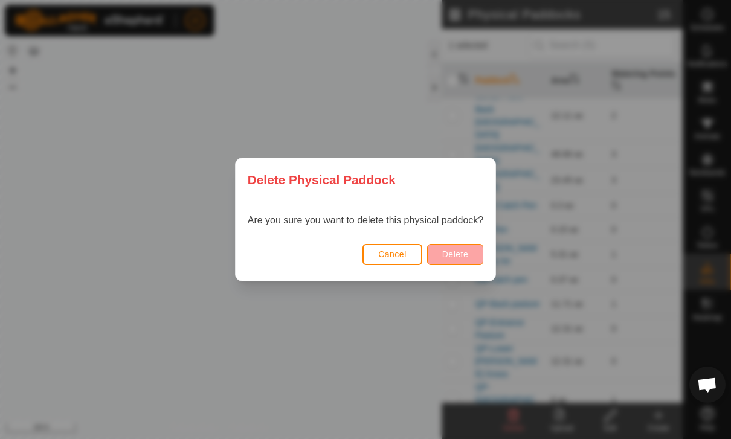
click at [473, 251] on button "Delete" at bounding box center [455, 254] width 56 height 21
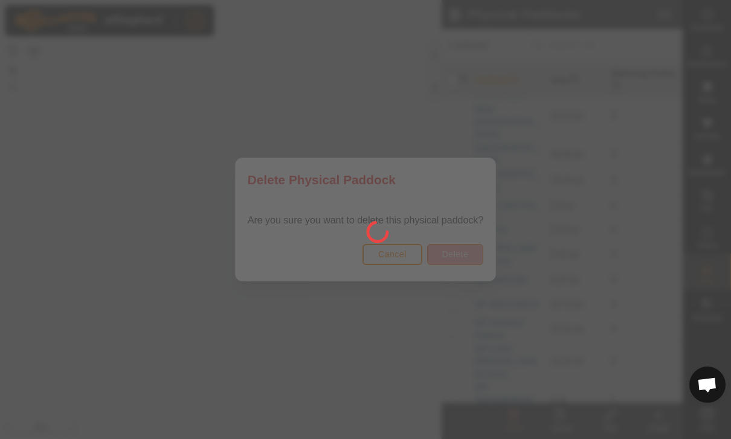
checkbox input "false"
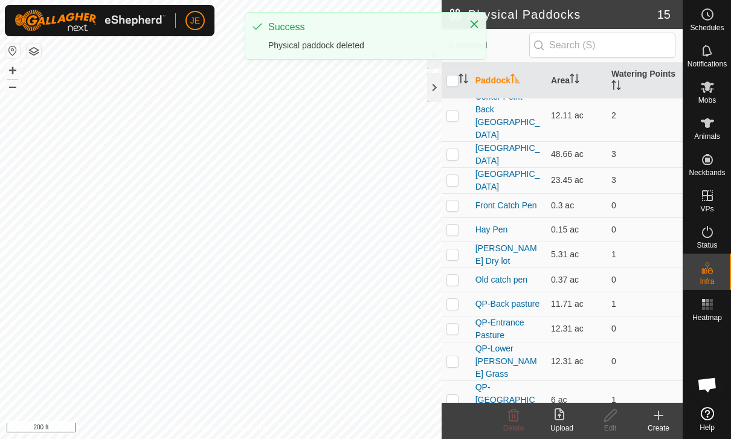
scroll to position [60, 0]
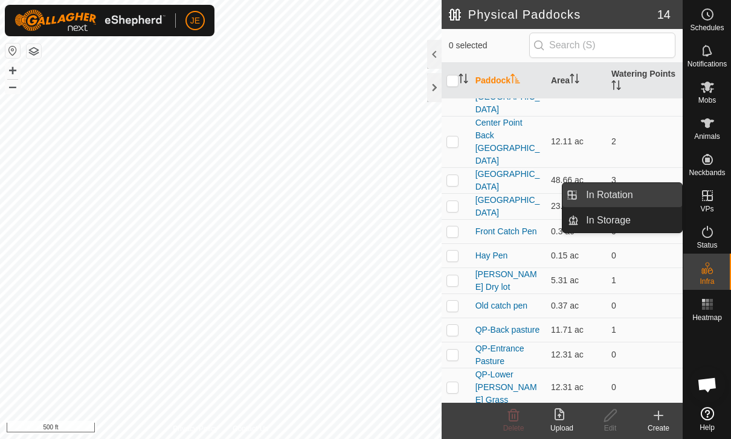
click at [632, 199] on span "In Rotation" at bounding box center [609, 195] width 47 height 14
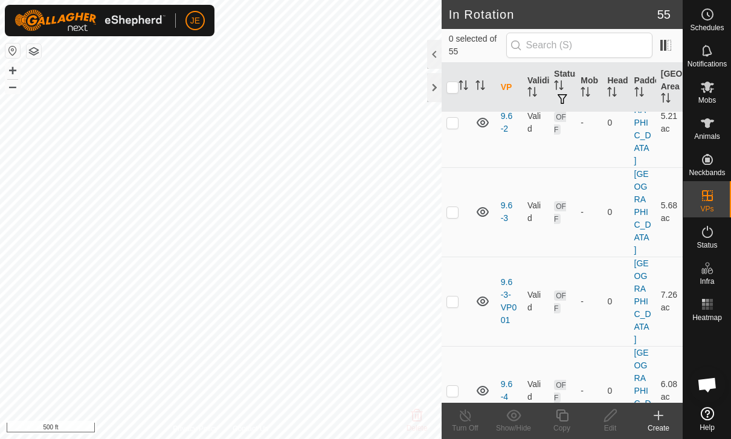
scroll to position [1288, 0]
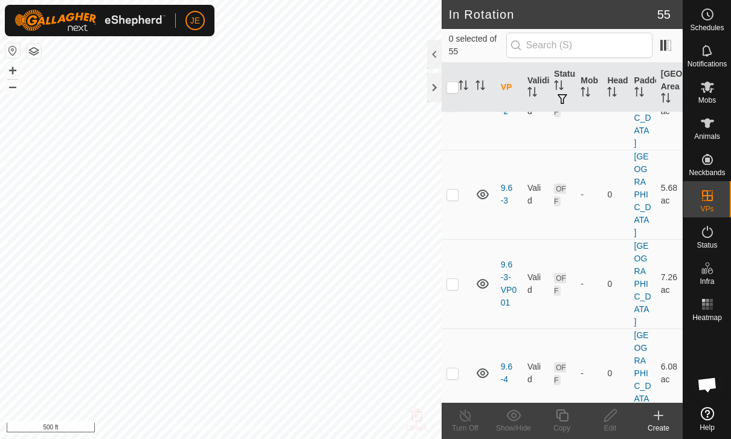
checkbox input "false"
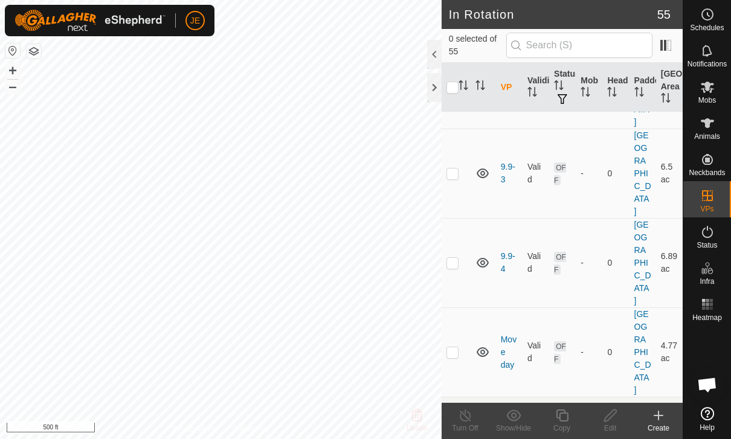
scroll to position [2202, 0]
checkbox input "false"
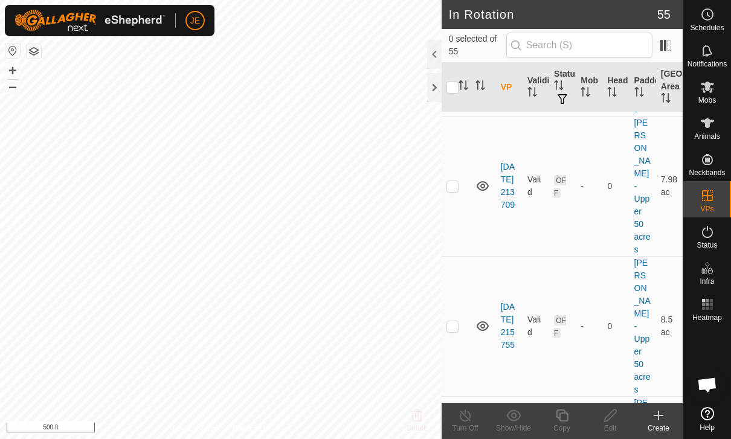
scroll to position [4810, 0]
checkbox input "true"
click at [563, 417] on icon at bounding box center [561, 415] width 15 height 14
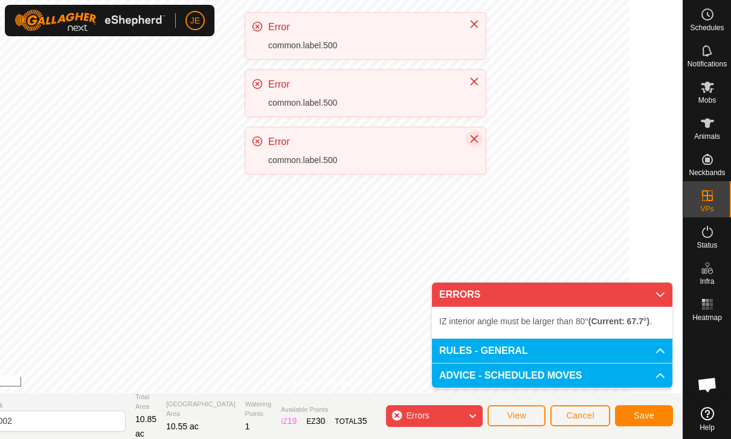
click at [474, 137] on icon "Close" at bounding box center [474, 139] width 10 height 10
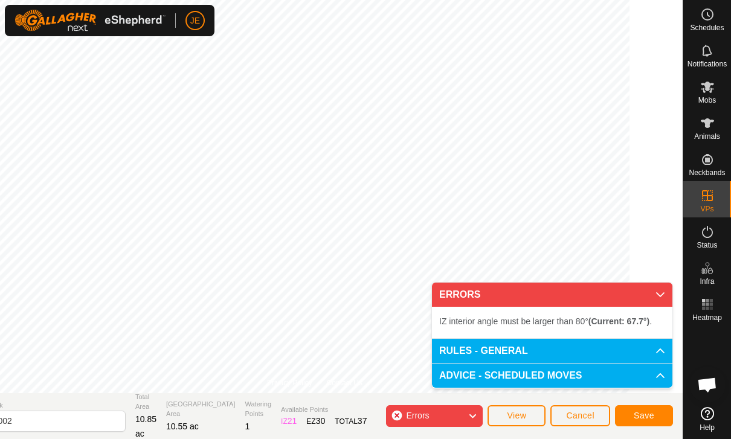
click at [594, 410] on button "Cancel" at bounding box center [580, 415] width 60 height 21
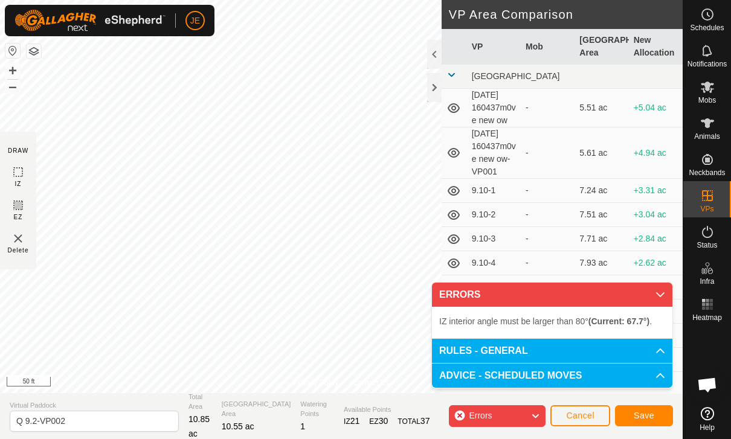
click at [583, 407] on button "Cancel" at bounding box center [580, 415] width 60 height 21
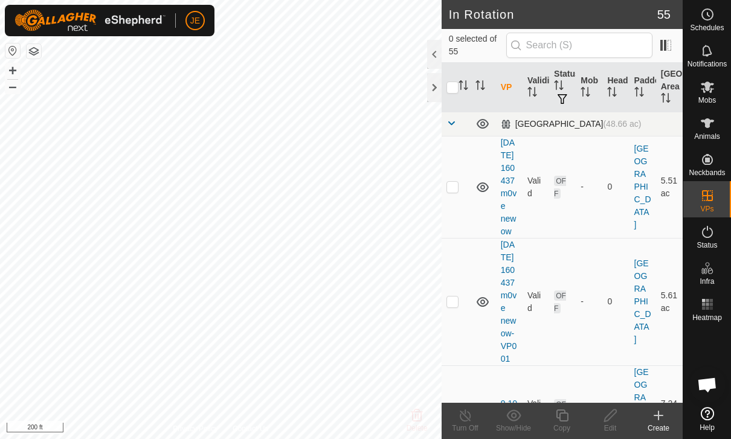
click at [455, 117] on td at bounding box center [456, 124] width 29 height 24
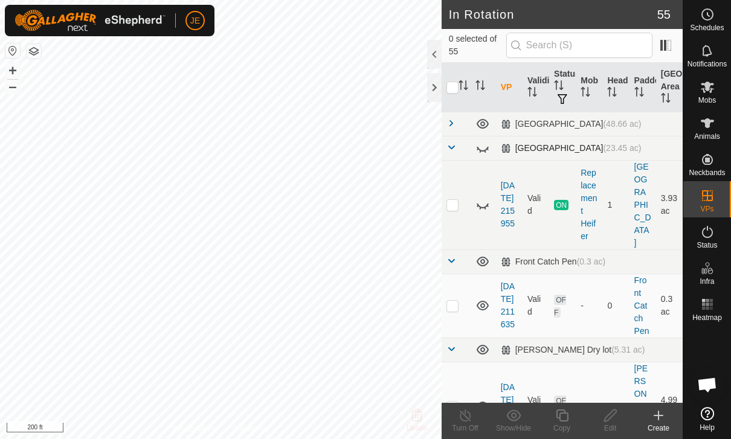
click at [454, 148] on span at bounding box center [451, 148] width 10 height 10
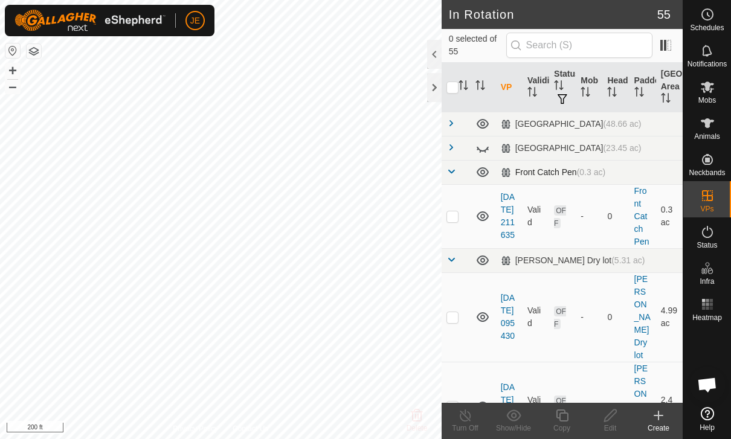
click at [454, 170] on span at bounding box center [451, 172] width 10 height 10
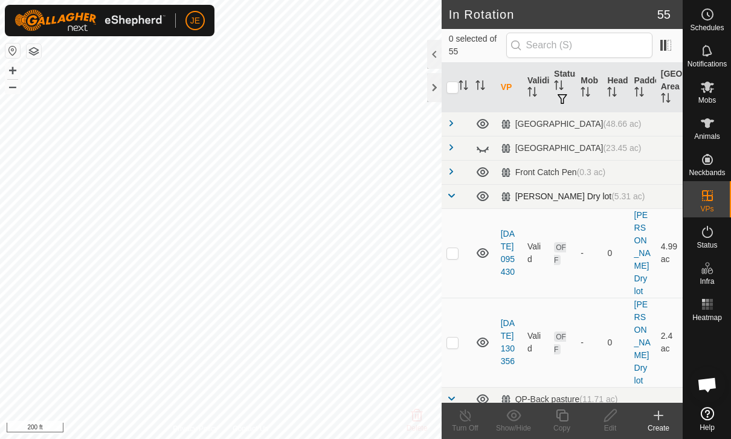
click at [450, 192] on span at bounding box center [451, 196] width 10 height 10
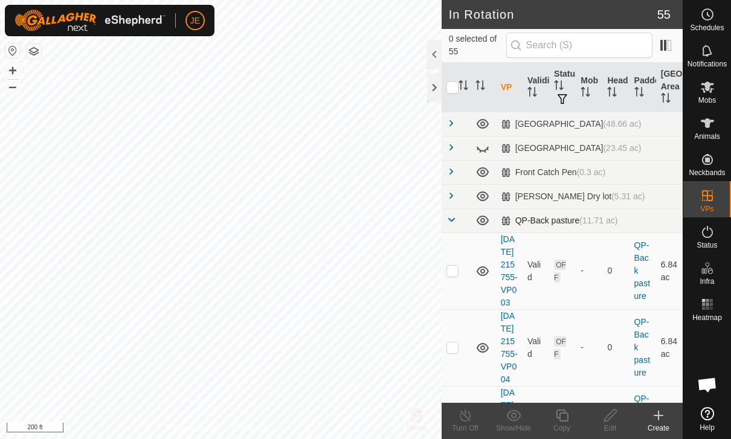
click at [454, 215] on span at bounding box center [451, 220] width 10 height 10
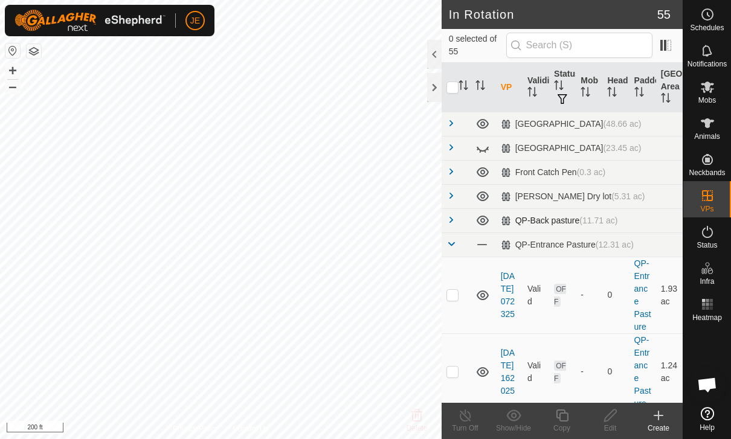
click at [452, 217] on span at bounding box center [451, 220] width 10 height 10
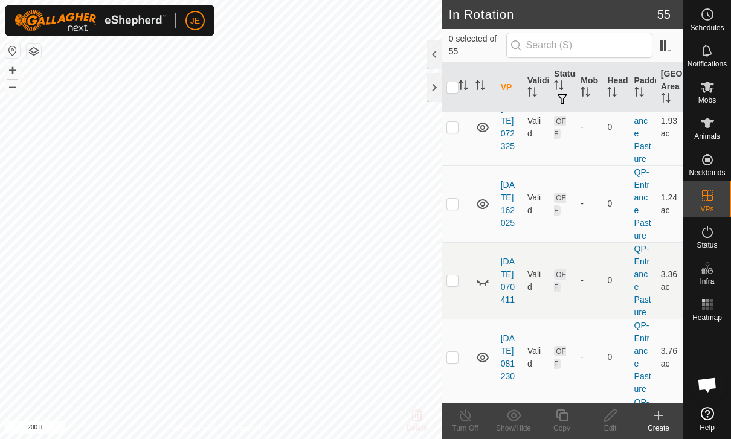
scroll to position [660, 0]
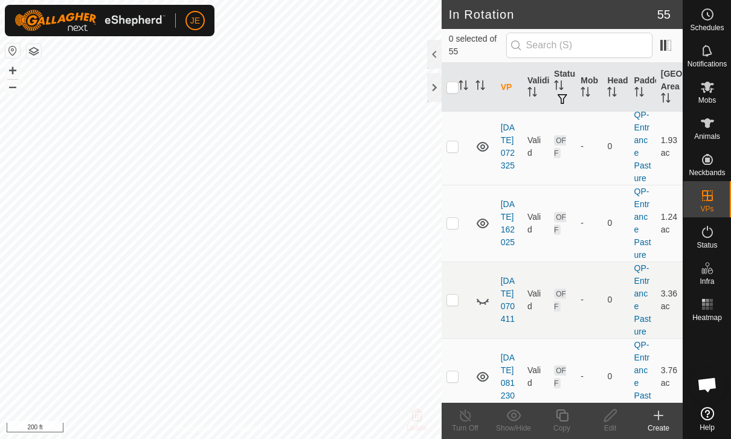
click at [458, 57] on p-checkbox at bounding box center [452, 52] width 12 height 10
checkbox input "true"
click at [567, 417] on icon at bounding box center [562, 416] width 12 height 12
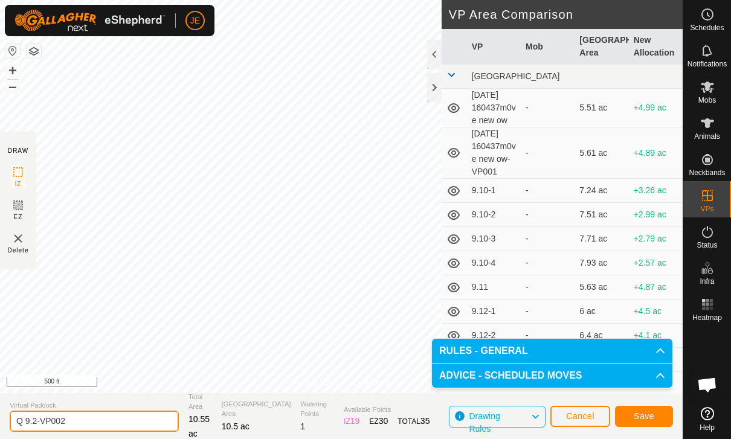
click at [97, 427] on input "Q 9.2-VP002" at bounding box center [94, 421] width 169 height 21
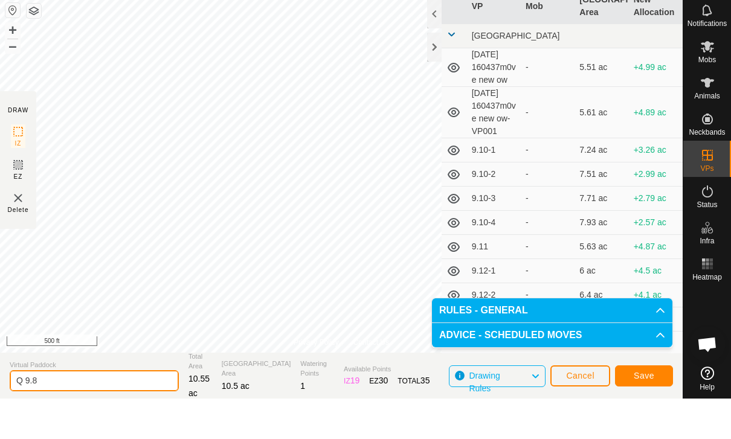
type input "Q 9.8"
click at [649, 411] on span "Save" at bounding box center [644, 416] width 21 height 10
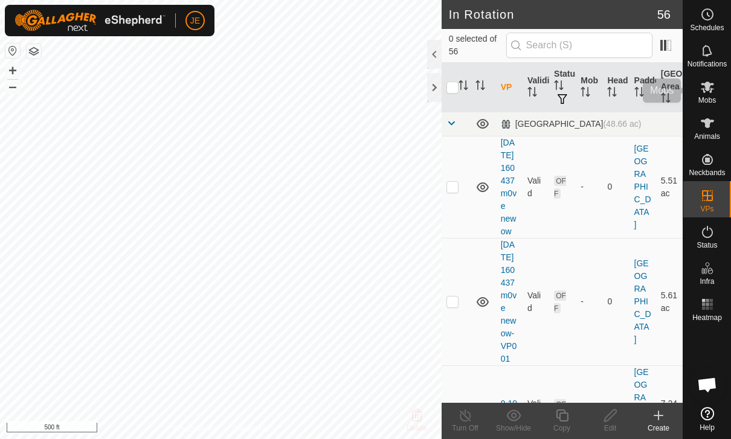
click at [716, 91] on es-mob-svg-icon at bounding box center [707, 86] width 22 height 19
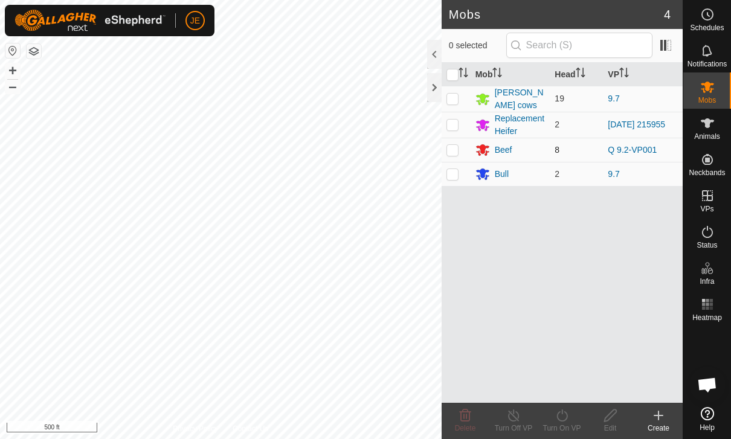
click at [450, 147] on p-checkbox at bounding box center [452, 150] width 12 height 10
checkbox input "true"
click at [570, 405] on div "Turn On VP" at bounding box center [562, 421] width 48 height 36
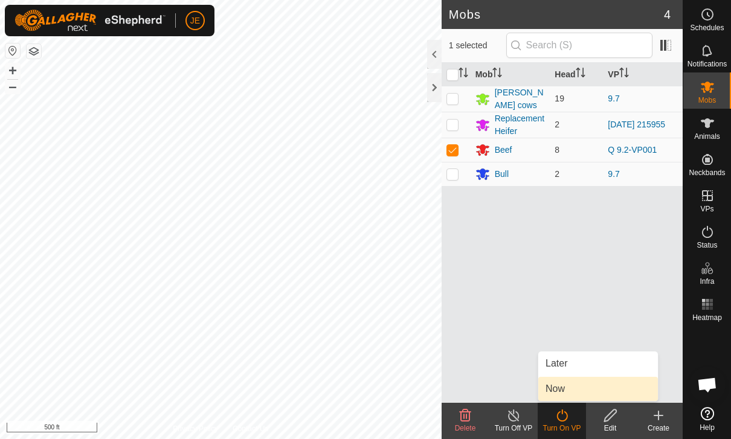
click at [575, 388] on link "Now" at bounding box center [598, 389] width 120 height 24
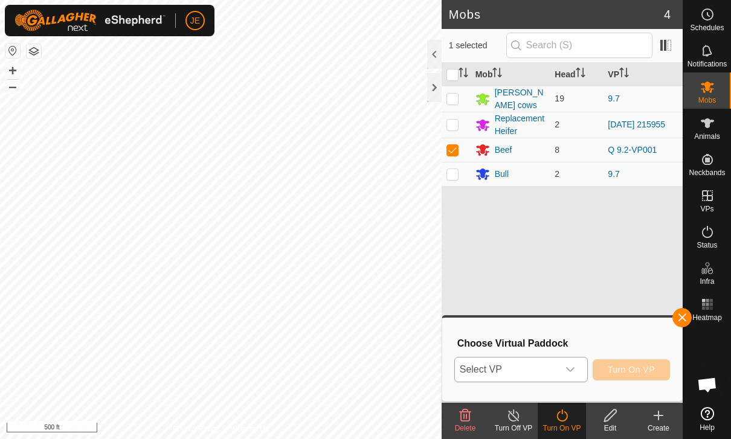
click at [574, 364] on div "dropdown trigger" at bounding box center [570, 370] width 24 height 24
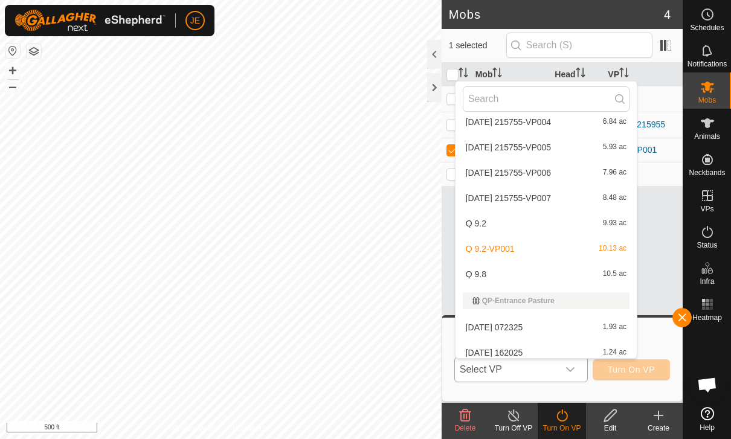
scroll to position [958, 0]
click at [597, 274] on div "Q 9.8 10.5 ac" at bounding box center [546, 273] width 167 height 14
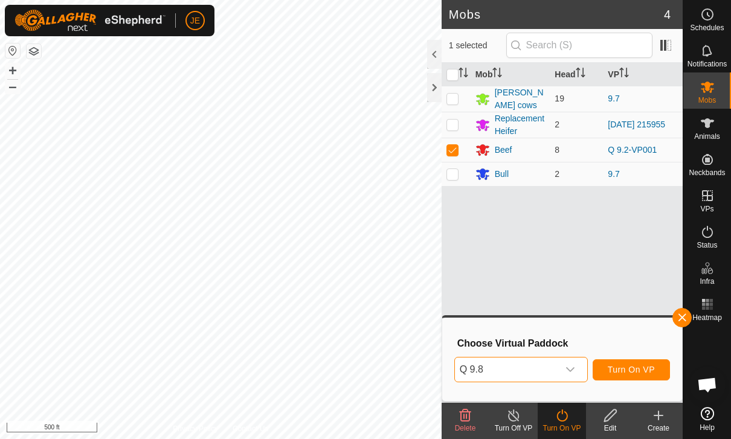
click at [642, 366] on span "Turn On VP" at bounding box center [631, 370] width 47 height 10
